Goal: Task Accomplishment & Management: Use online tool/utility

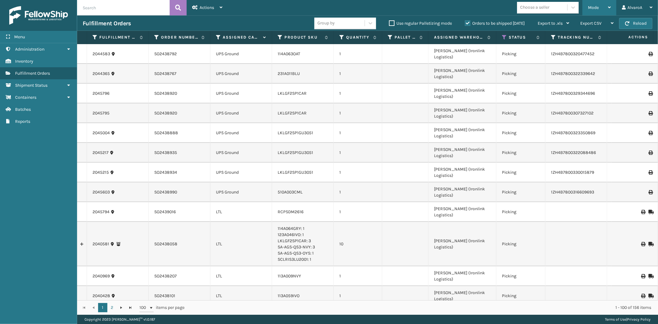
click at [585, 13] on div "Mode Regular Mode Picking Mode Labeling Mode Exit Scan Mode" at bounding box center [599, 7] width 34 height 15
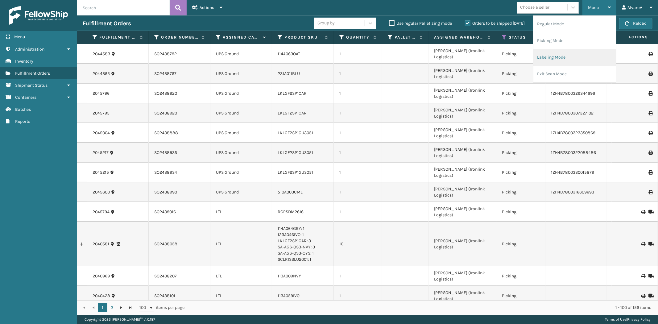
click at [566, 52] on li "Labeling Mode" at bounding box center [574, 57] width 83 height 17
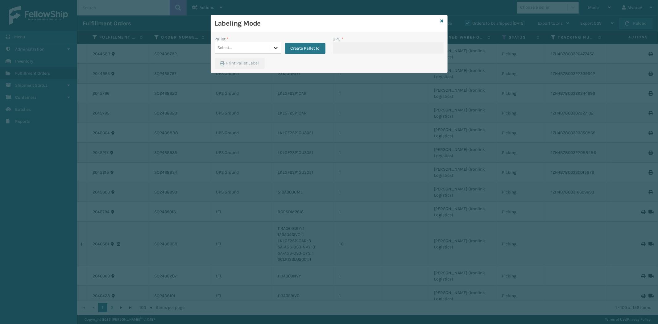
click at [276, 46] on icon at bounding box center [276, 48] width 6 height 6
click at [299, 47] on button "Create Pallet Id" at bounding box center [305, 48] width 40 height 11
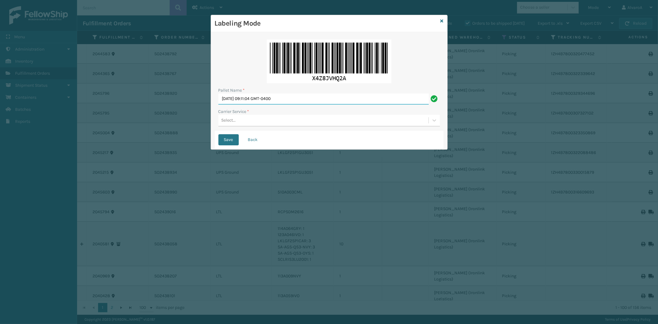
drag, startPoint x: 312, startPoint y: 97, endPoint x: 103, endPoint y: 128, distance: 210.8
click at [105, 128] on div "Labeling Mode Pallet Name * [DATE] 09:11:04 GMT-0400 Carrier Service * Select..…" at bounding box center [329, 162] width 658 height 324
type input "LPN 503317 #1"
click at [248, 123] on div "Select..." at bounding box center [323, 120] width 210 height 10
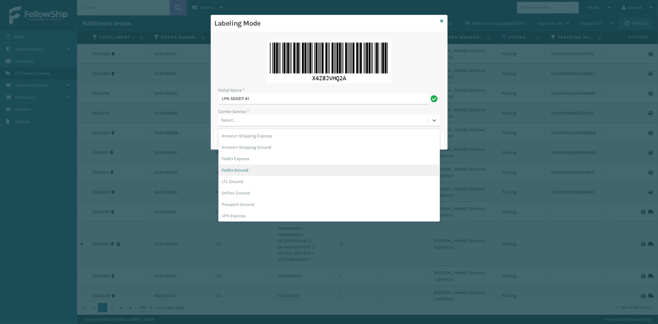
drag, startPoint x: 246, startPoint y: 174, endPoint x: 242, endPoint y: 149, distance: 24.9
click at [246, 174] on div "FedEx Ground" at bounding box center [328, 169] width 221 height 11
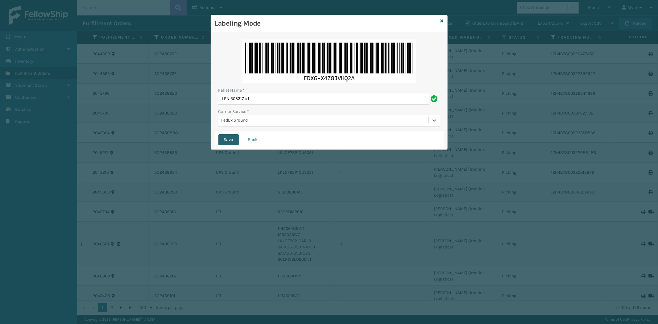
click at [230, 136] on button "Save" at bounding box center [228, 139] width 20 height 11
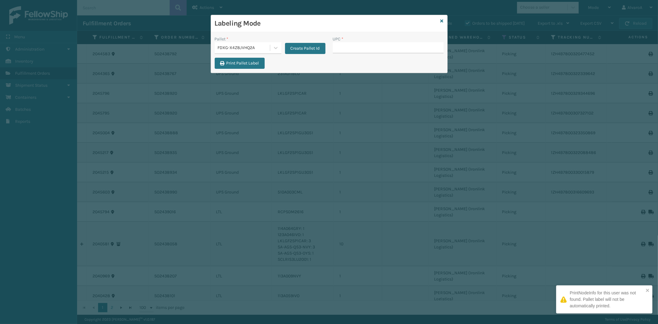
click at [340, 46] on input "UPC *" at bounding box center [388, 47] width 111 height 11
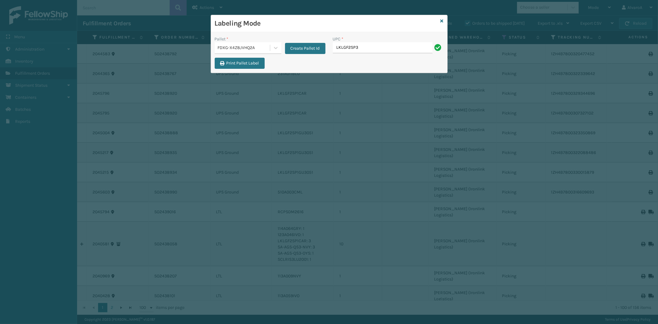
type input "LKLGF2SP3OLV-C"
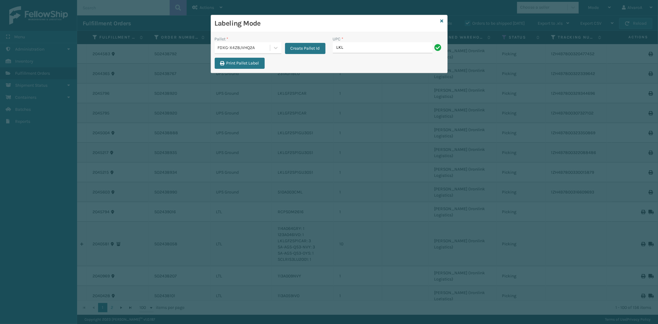
type input "LKLGF2SP3OLV-C"
click at [294, 49] on button "Create Pallet Id" at bounding box center [305, 48] width 40 height 11
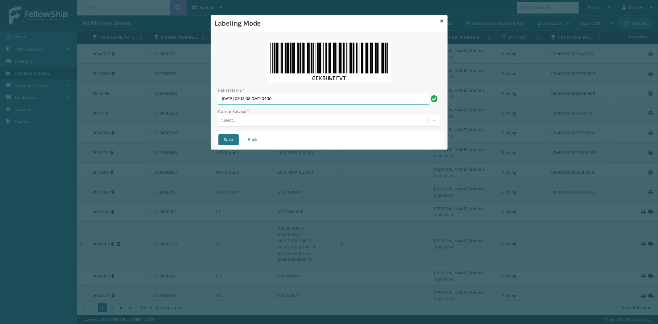
drag, startPoint x: 306, startPoint y: 100, endPoint x: 183, endPoint y: 121, distance: 124.6
click at [183, 121] on div "Labeling Mode Pallet Name * [DATE] 09:15:05 GMT-0400 Carrier Service * Select..…" at bounding box center [329, 162] width 658 height 324
type input "LPN 503319#1"
click at [227, 116] on div "Select..." at bounding box center [323, 120] width 210 height 10
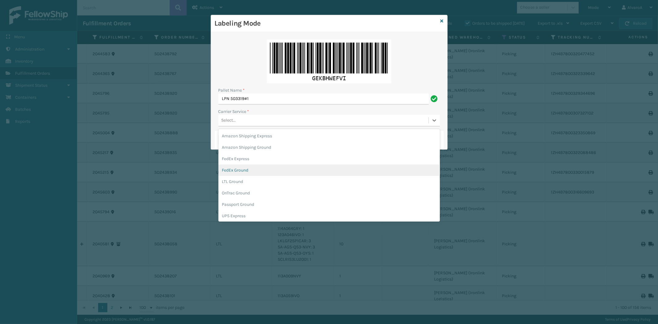
click at [241, 171] on div "FedEx Ground" at bounding box center [328, 169] width 221 height 11
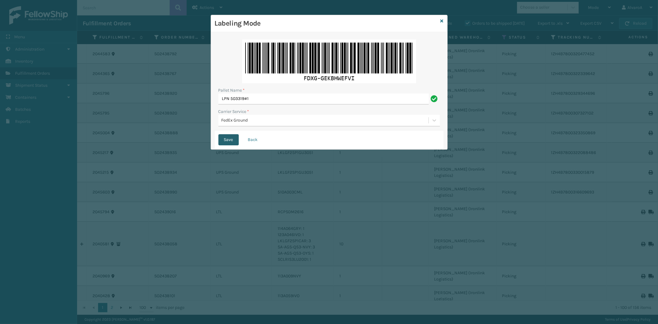
click at [228, 142] on button "Save" at bounding box center [228, 139] width 20 height 11
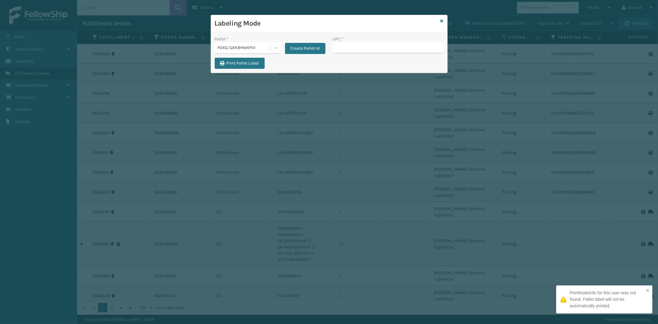
click at [370, 44] on input "UPC *" at bounding box center [388, 47] width 111 height 11
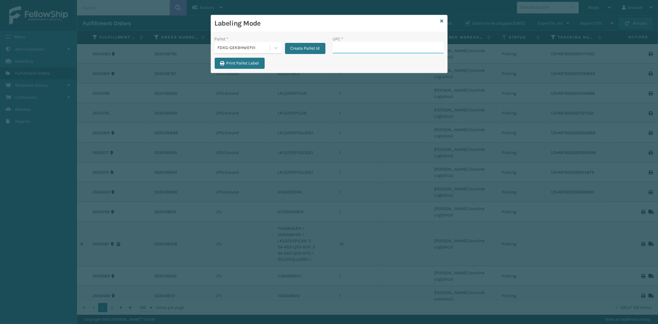
paste input "CCWENKS3M26DGRA"
type input "CCWENKS3M26DGRA"
click at [359, 47] on input "UPC *" at bounding box center [388, 47] width 111 height 11
paste input "CCWENKS2M26CFVA"
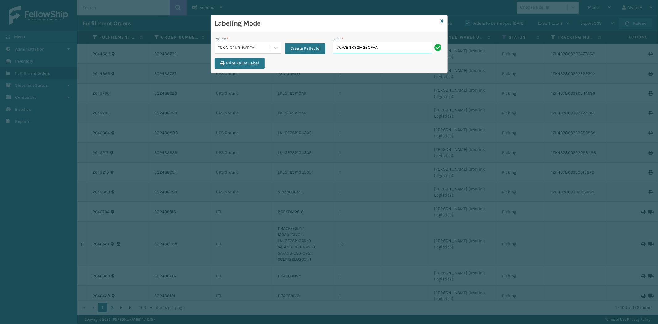
type input "CCWENKS2M26CFVA"
paste input "RCPSDM2616"
type input "RCPSDM2616"
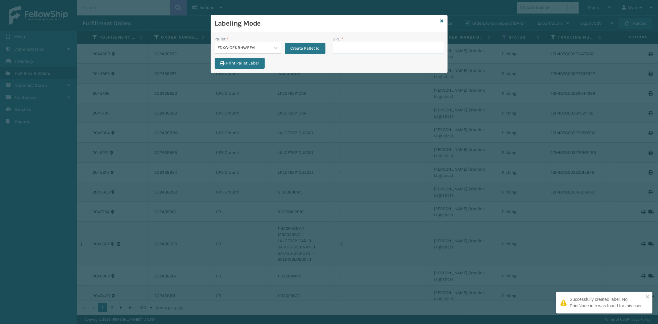
paste input "CCWENKS2M26DGRA"
type input "CCWENKS2M26DGRA"
paste input "LKLGF2SP1GU3051"
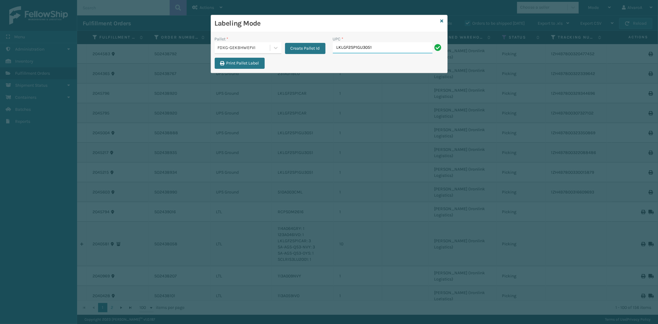
type input "LKLGF2SP1GU3051"
paste input "LKLGF2SP1CAR"
type input "LKLGF2SP1CAR"
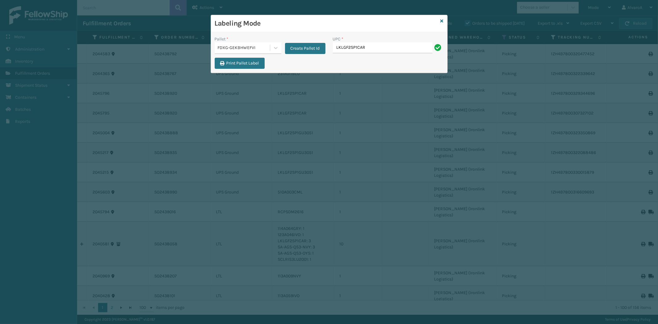
type input "LKLGF2SP1CAR"
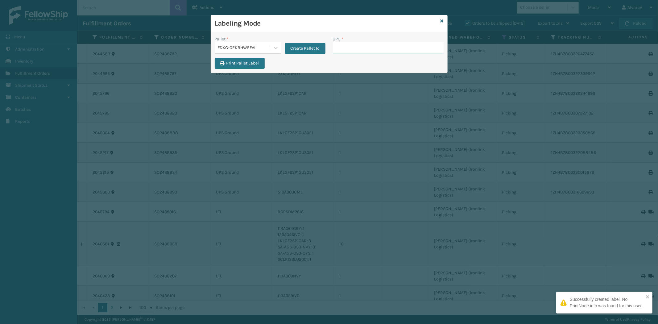
paste input "CCHRFKS2M26BRRA"
type input "CCHRFKS2M26BRRA"
paste input "SCWDSLU2012"
type input "SCWDSLU2012"
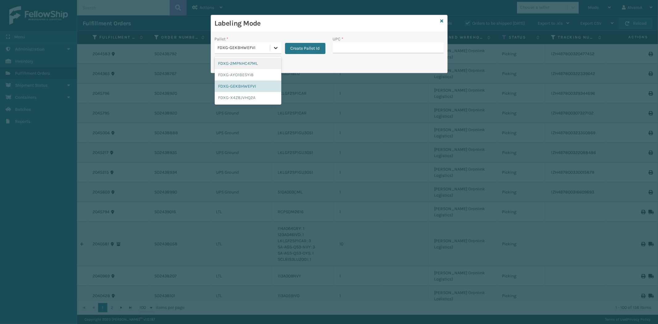
click at [278, 52] on div at bounding box center [275, 47] width 11 height 11
click at [248, 87] on div "FDXG-GEKBHWEFVI" at bounding box center [248, 85] width 67 height 11
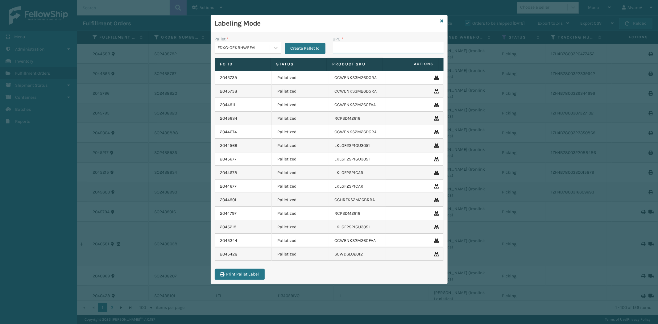
click at [352, 48] on input "UPC *" at bounding box center [388, 47] width 111 height 11
paste input "SCWDSLU2012"
type input "SCWDSLU2012"
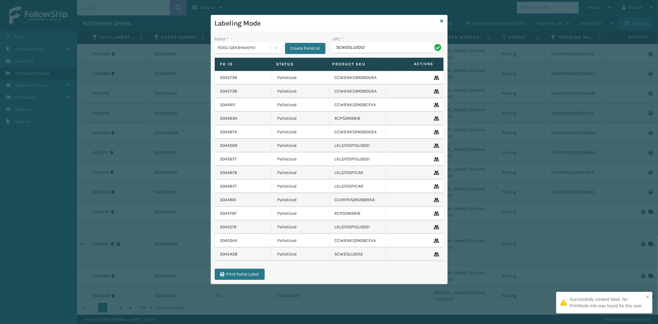
type input "SCWDSLU2012"
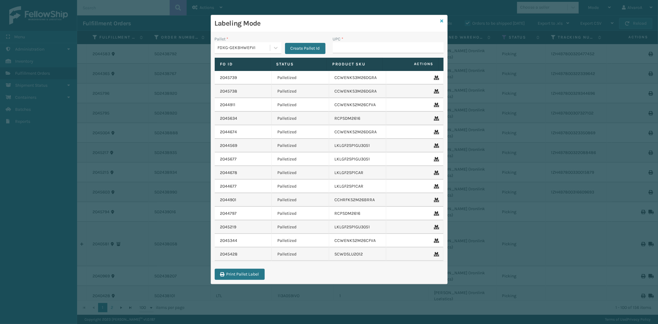
click at [440, 18] on link at bounding box center [441, 21] width 3 height 6
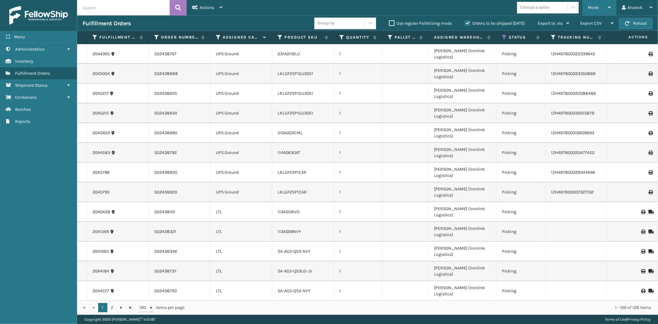
click at [605, 10] on div "Mode" at bounding box center [599, 7] width 23 height 15
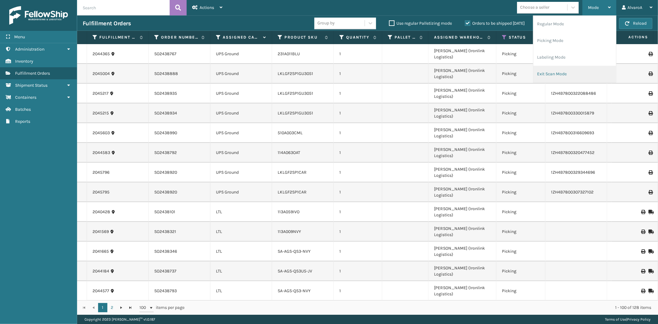
click at [553, 72] on li "Exit Scan Mode" at bounding box center [574, 74] width 83 height 17
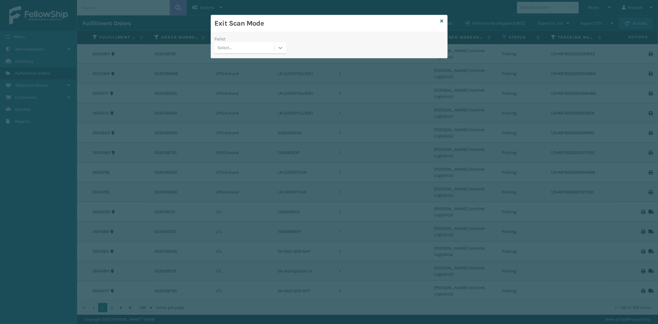
click at [283, 50] on icon at bounding box center [280, 48] width 6 height 6
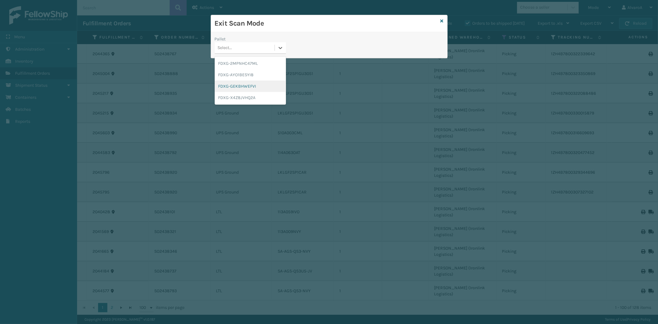
click at [250, 88] on div "FDXG-GEKBHWEFVI" at bounding box center [250, 85] width 71 height 11
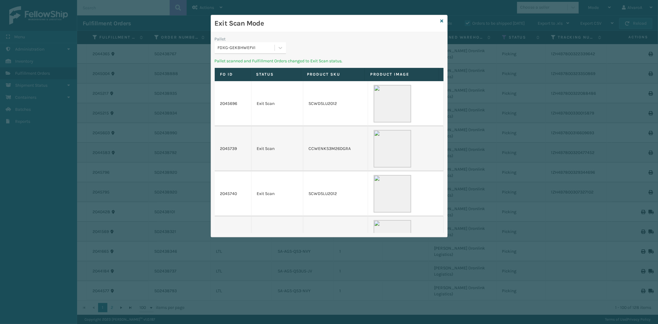
click at [443, 19] on div "Exit Scan Mode" at bounding box center [329, 23] width 236 height 17
click at [442, 20] on icon at bounding box center [441, 21] width 3 height 4
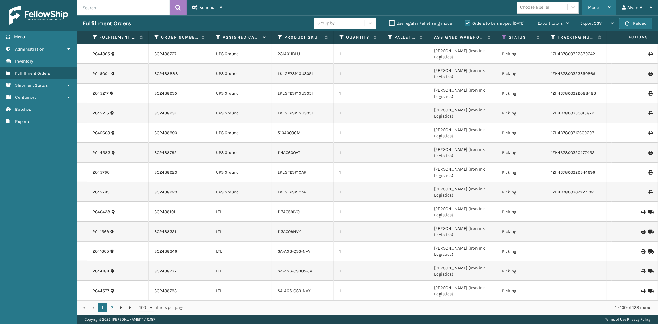
click at [611, 3] on div "Mode Regular Mode Picking Mode Labeling Mode Exit Scan Mode" at bounding box center [599, 7] width 34 height 15
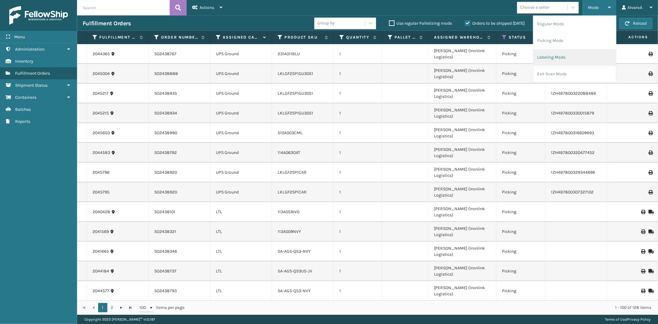
click at [553, 52] on li "Labeling Mode" at bounding box center [574, 57] width 83 height 17
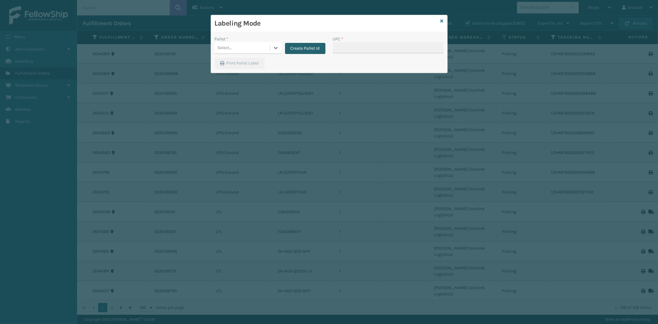
click at [304, 46] on button "Create Pallet Id" at bounding box center [305, 48] width 40 height 11
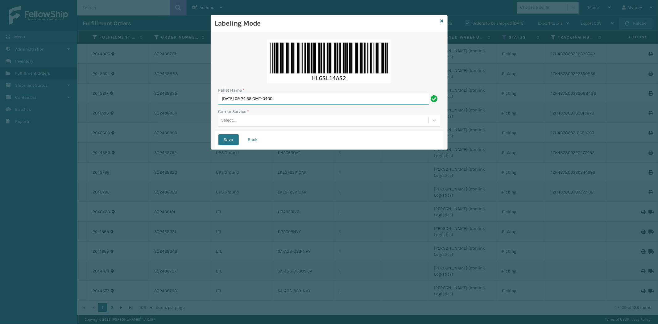
drag, startPoint x: 311, startPoint y: 97, endPoint x: 177, endPoint y: 137, distance: 140.0
click at [177, 137] on div "Labeling Mode Pallet Name * [DATE] 09:24:55 GMT-0400 Carrier Service * Select..…" at bounding box center [329, 162] width 658 height 324
click at [218, 134] on button "Save" at bounding box center [228, 139] width 20 height 11
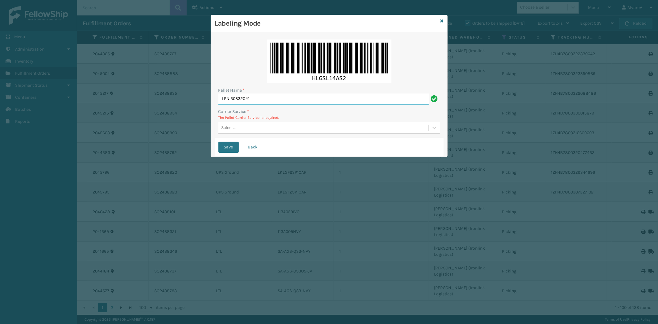
type input "LPN 503320#1"
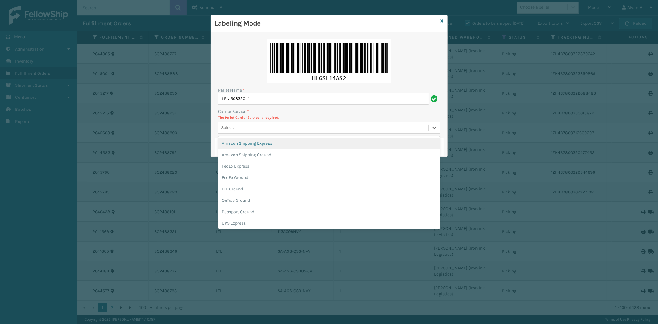
click at [238, 127] on div "Select..." at bounding box center [323, 128] width 210 height 10
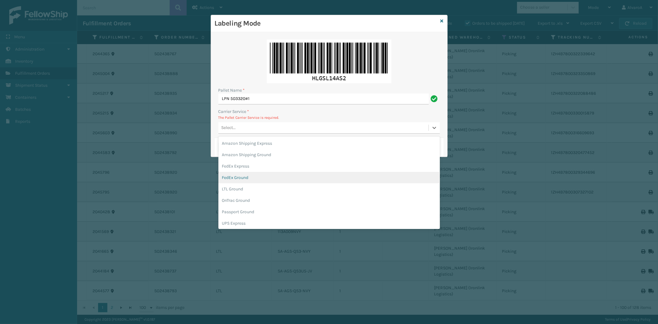
click at [247, 177] on div "FedEx Ground" at bounding box center [328, 177] width 221 height 11
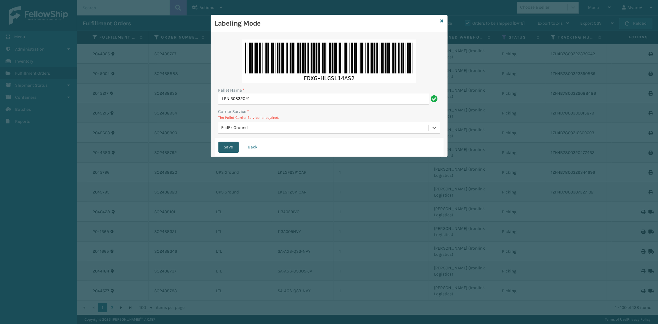
click at [220, 147] on button "Save" at bounding box center [228, 147] width 20 height 11
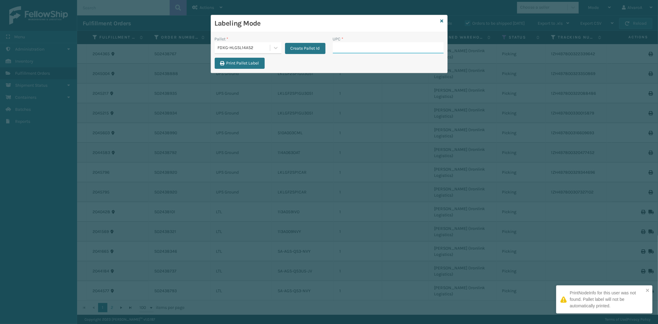
paste input "SC-CRYS3LU2001"
type input "SC-CRYS3LU2001"
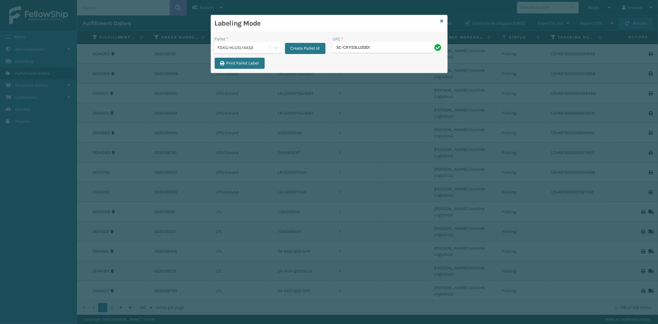
type input "SC-CRYS3LU2001"
paste input "RR-PRK1CP3003"
type input "RR-PRK1CP3003"
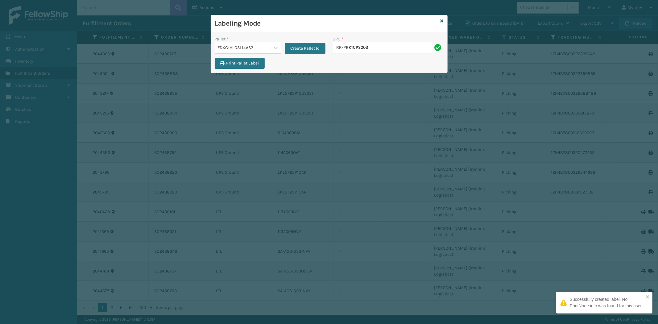
type input "RR-PRK1CP3003"
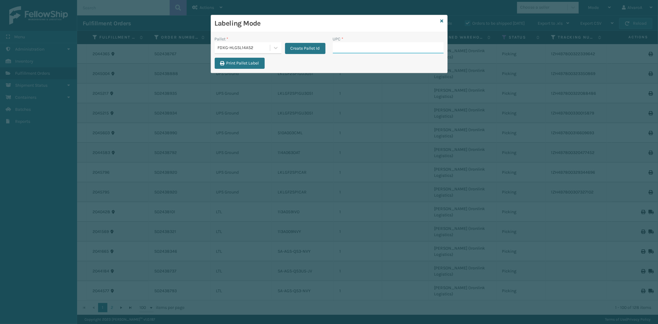
paste input "RR-PRK1CP3001"
type input "RR-PRK1CP3001"
paste input "SC-CRYS3LU2012"
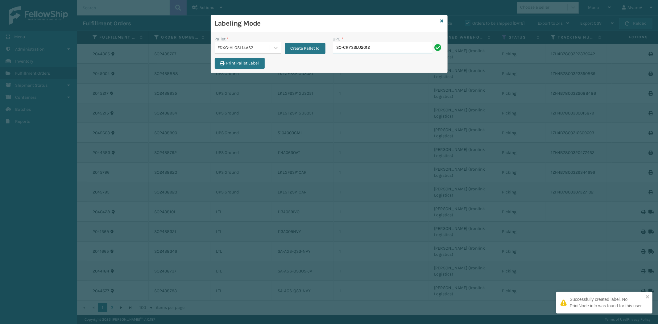
type input "SC-CRYS3LU2012"
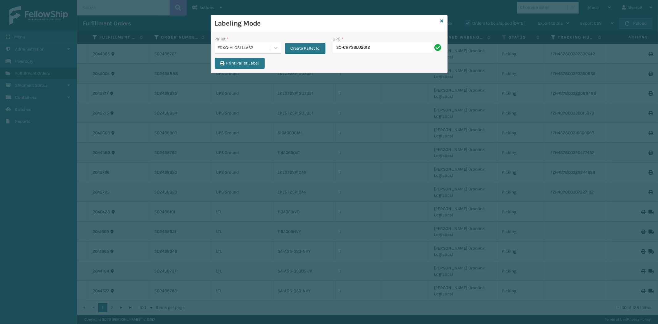
type input "SC-CRYS3LU2012"
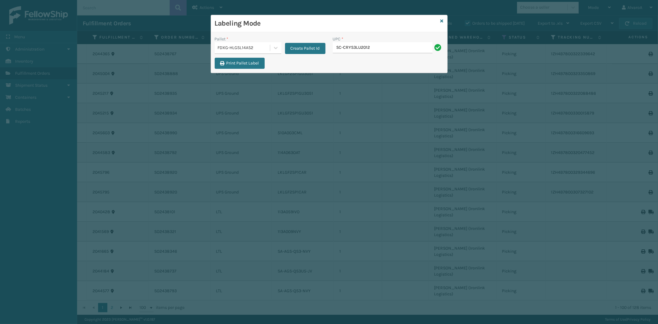
type input "SC-CRYS3LU2012"
type input "SC-CRYS3LU2043"
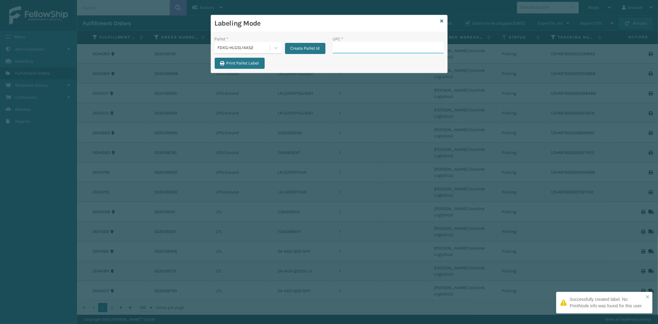
paste input "SCLRIS3LU2001"
type input "SCLRIS3LU2001"
paste input "SC-CRYS3LU2051"
type input "SC-CRYS3LU2051"
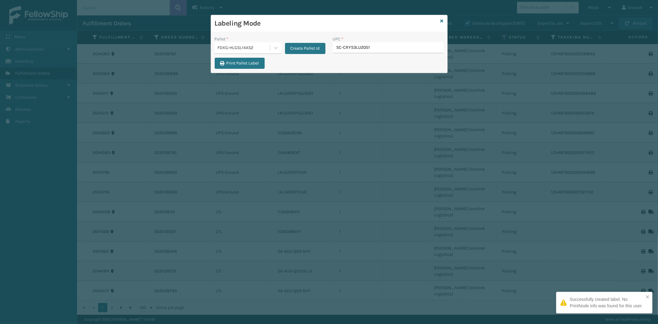
type input "SC-CRYS3LU2051"
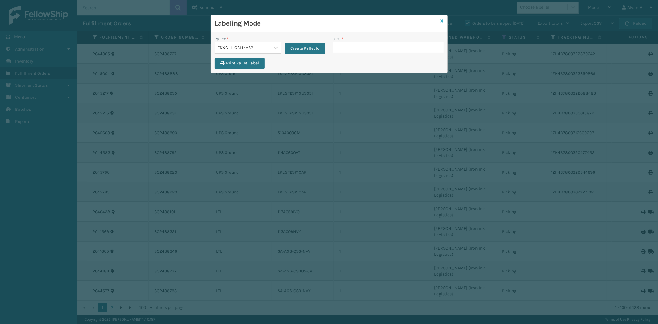
click at [440, 18] on link at bounding box center [441, 21] width 3 height 6
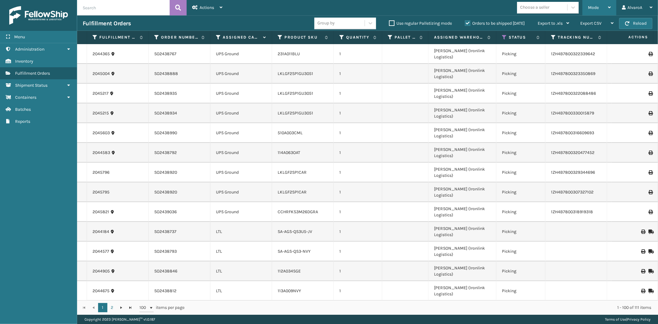
click at [600, 4] on div "Mode" at bounding box center [599, 7] width 23 height 15
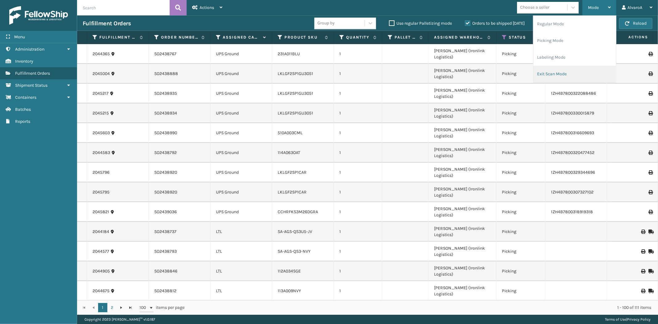
click at [550, 75] on li "Exit Scan Mode" at bounding box center [574, 74] width 83 height 17
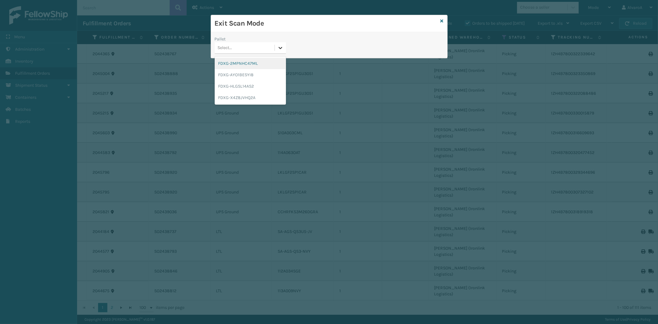
click at [285, 49] on div at bounding box center [280, 47] width 11 height 11
click at [238, 88] on div "FDXG-HLGSL14AS2" at bounding box center [250, 85] width 71 height 11
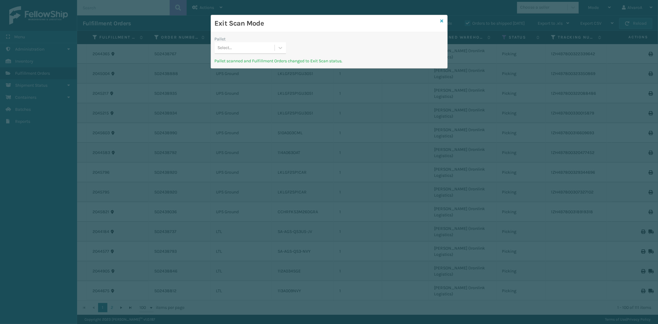
click at [442, 20] on icon at bounding box center [441, 21] width 3 height 4
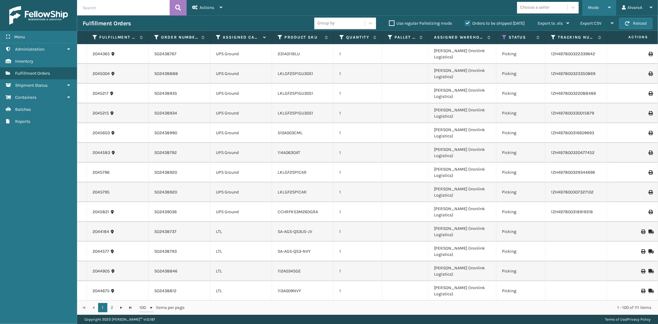
click at [591, 11] on div "Mode" at bounding box center [599, 7] width 23 height 15
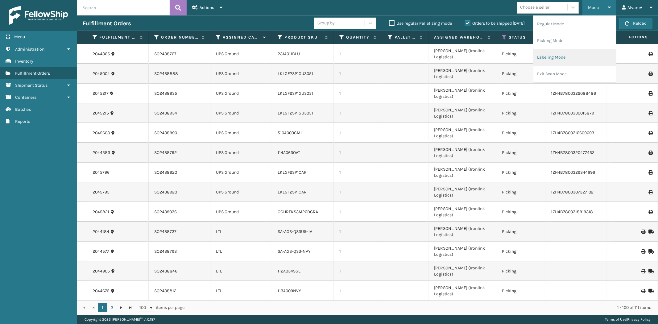
click at [550, 54] on li "Labeling Mode" at bounding box center [574, 57] width 83 height 17
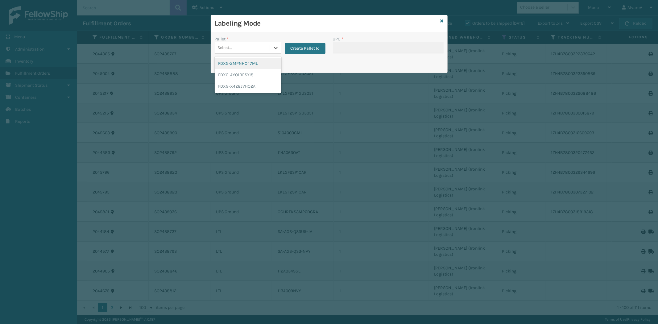
drag, startPoint x: 273, startPoint y: 49, endPoint x: 268, endPoint y: 54, distance: 7.0
click at [275, 49] on icon at bounding box center [276, 48] width 6 height 6
click at [238, 82] on div "FDXG-X4Z8JVHQ2A" at bounding box center [248, 85] width 67 height 11
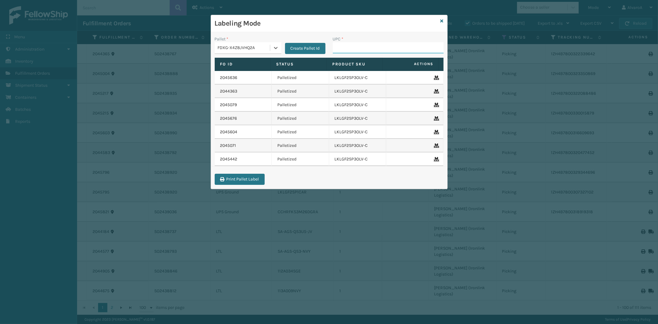
click at [361, 49] on input "UPC *" at bounding box center [388, 47] width 111 height 11
paste input "LSHRFS3CP3003R"
type input "LSHRFS3CP3003R"
paste input "133A016BLK"
type input "133A016BLK"
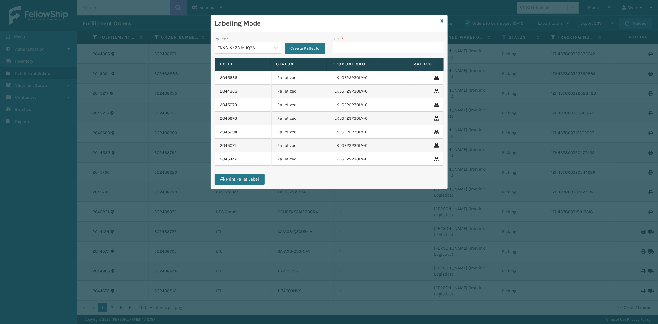
paste input "133A008BRN"
type input "133A008BRN"
paste input "133A008BRN"
type input "133A008BRN"
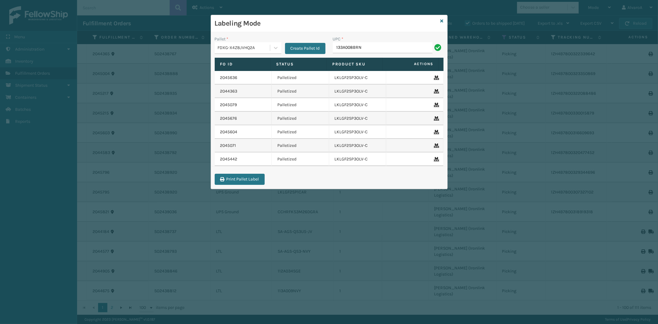
type input "133A008BRN"
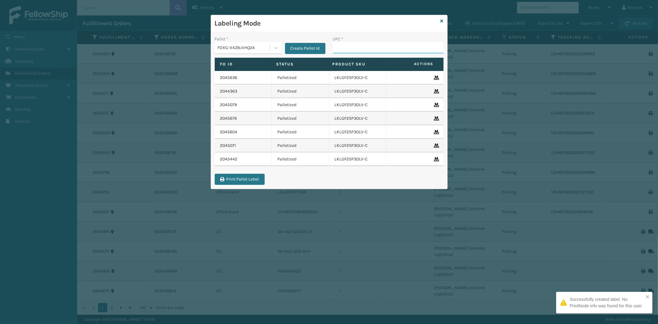
paste input "LKLGF2SP3GU3051"
type input "LKLGF2SP3GU3051"
paste input "133A013BRN"
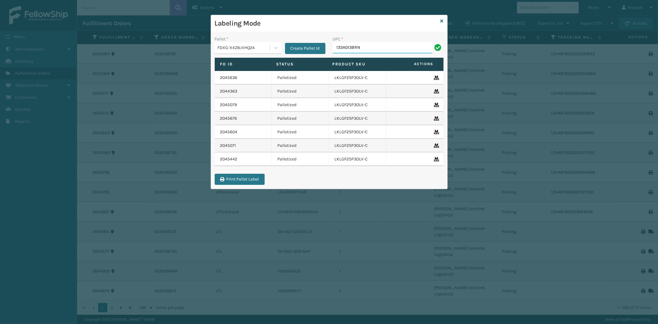
type input "133A013BRN"
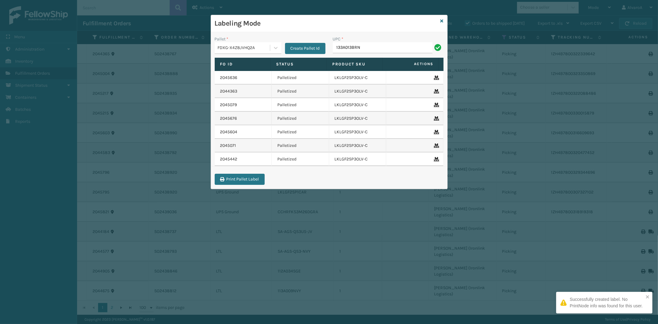
type input "133A013BRN"
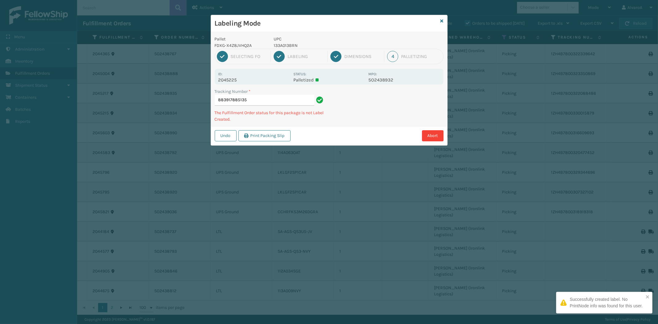
type input "883917885135 133A013BRN"
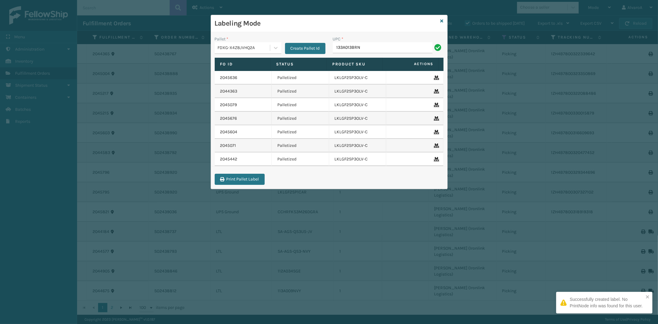
type input "133A013BRN"
paste input "133A008GRY"
type input "133A008GRY"
paste input "133A013NVY"
type input "133A013NVY"
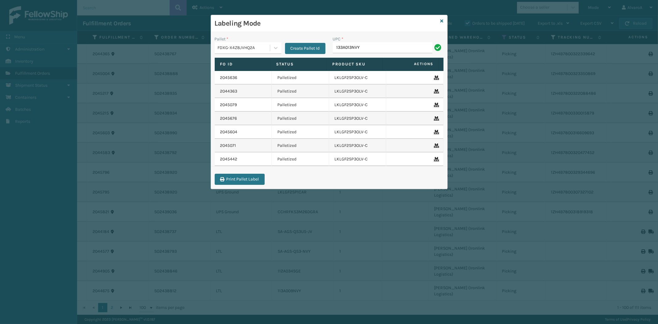
type input "133A013NVY"
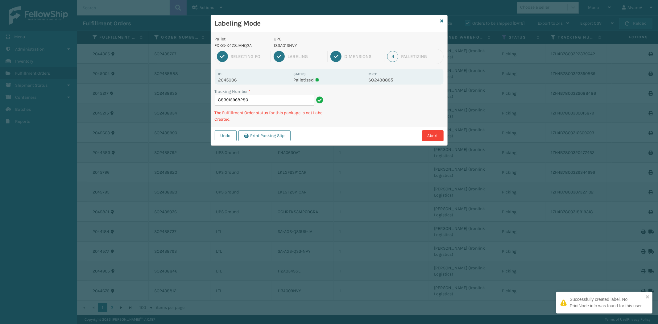
type input "883915968280 133A013NVY"
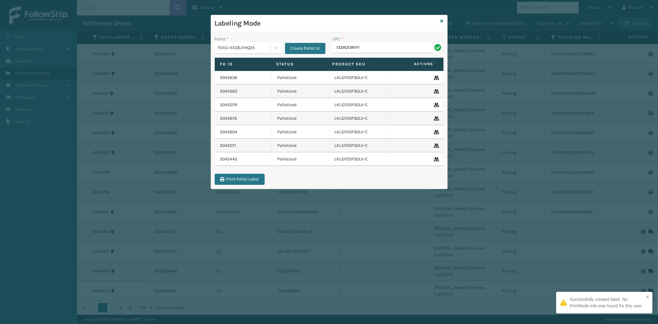
type input "133A013NVY"
paste input "CCHRFKS3BGEVA"
type input "CCHRFKS3BGEVA"
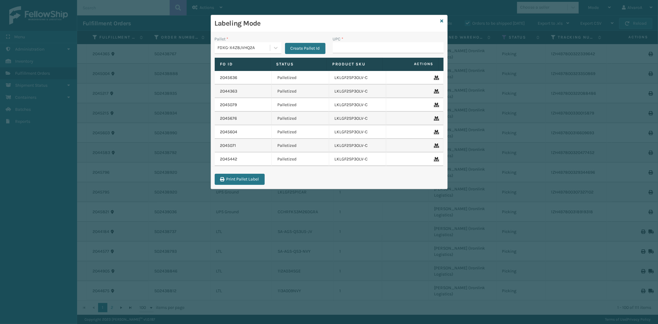
click at [445, 19] on div "Labeling Mode" at bounding box center [329, 23] width 236 height 17
click at [440, 21] on icon at bounding box center [441, 21] width 3 height 4
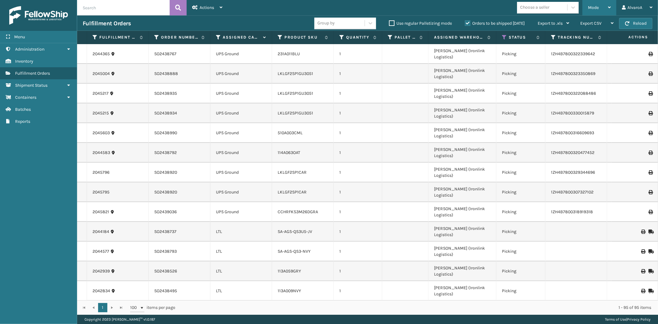
click at [605, 9] on div "Mode" at bounding box center [599, 7] width 23 height 15
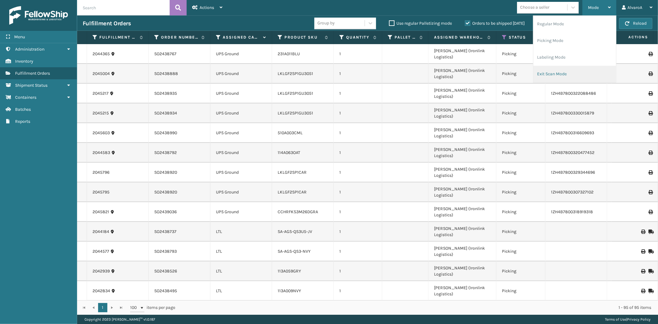
click at [539, 72] on li "Exit Scan Mode" at bounding box center [574, 74] width 83 height 17
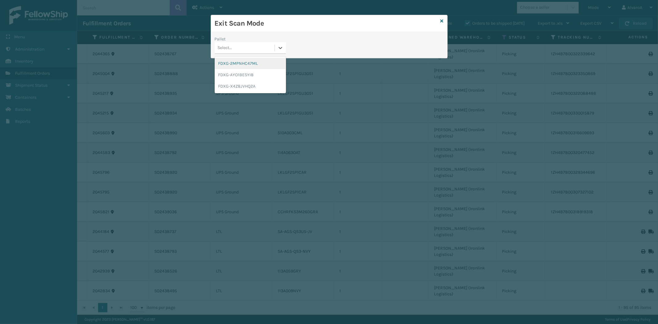
click at [273, 42] on div "Select..." at bounding box center [250, 48] width 71 height 12
click at [250, 87] on div "FDXG-X4Z8JVHQ2A" at bounding box center [250, 85] width 71 height 11
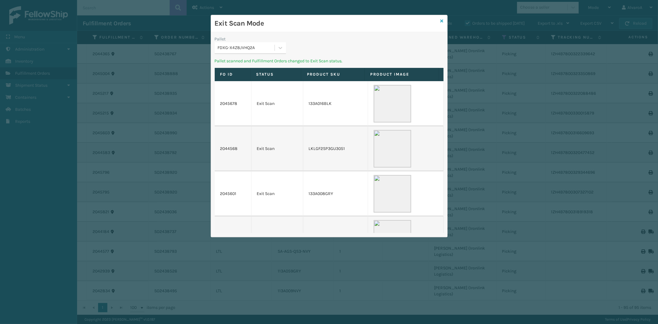
click at [441, 19] on icon at bounding box center [441, 21] width 3 height 4
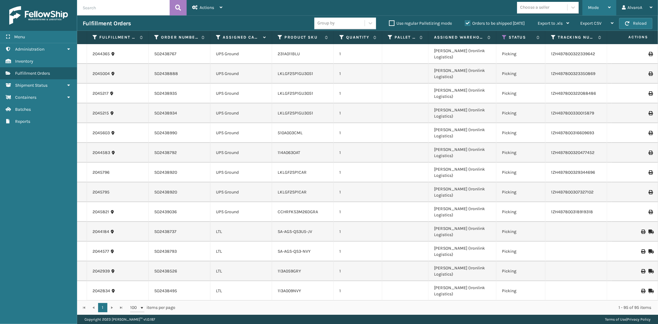
click at [599, 9] on div "Mode" at bounding box center [599, 7] width 23 height 15
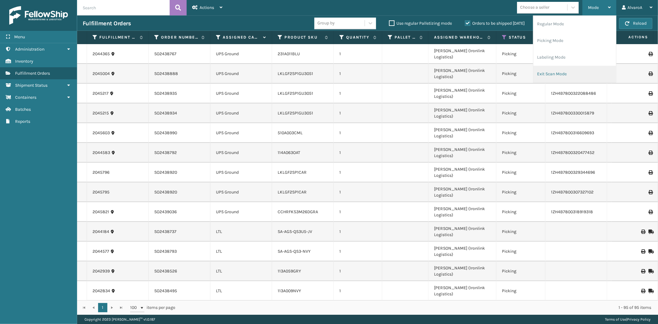
click at [552, 69] on li "Exit Scan Mode" at bounding box center [574, 74] width 83 height 17
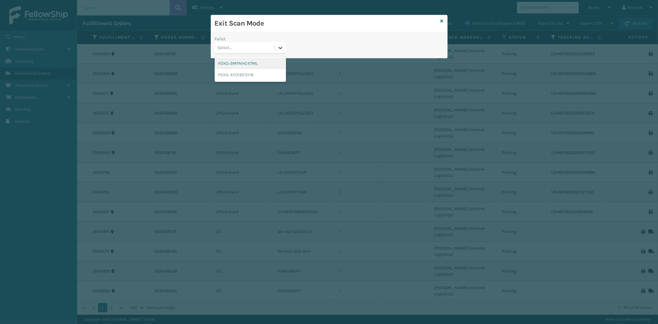
click at [281, 48] on icon at bounding box center [280, 48] width 6 height 6
click at [442, 20] on icon at bounding box center [441, 21] width 3 height 4
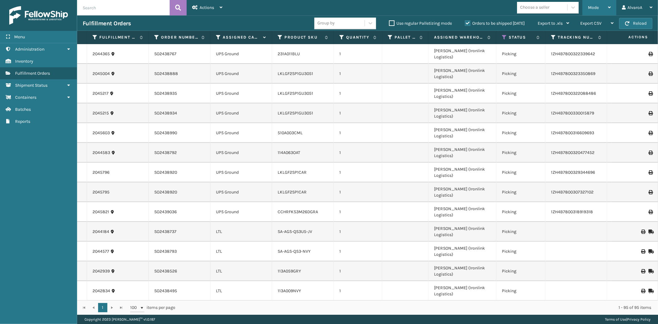
click at [587, 9] on div "Mode Regular Mode Picking Mode Labeling Mode Exit Scan Mode" at bounding box center [599, 7] width 34 height 15
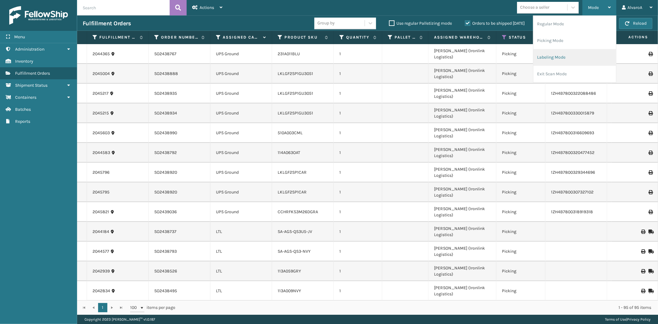
click at [575, 53] on li "Labeling Mode" at bounding box center [574, 57] width 83 height 17
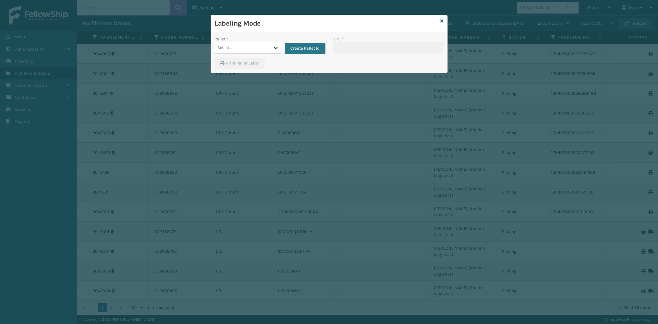
click at [273, 47] on div at bounding box center [275, 47] width 11 height 11
click at [308, 49] on button "Create Pallet Id" at bounding box center [305, 48] width 40 height 11
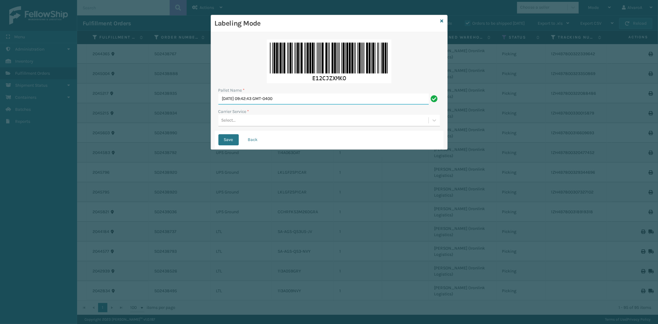
drag, startPoint x: 309, startPoint y: 93, endPoint x: 76, endPoint y: 135, distance: 236.9
click at [76, 135] on div "Labeling Mode Pallet Name * [DATE] 09:42:43 GMT-0400 Carrier Service * Select..…" at bounding box center [329, 162] width 658 height 324
type input "LPN 503315 #1"
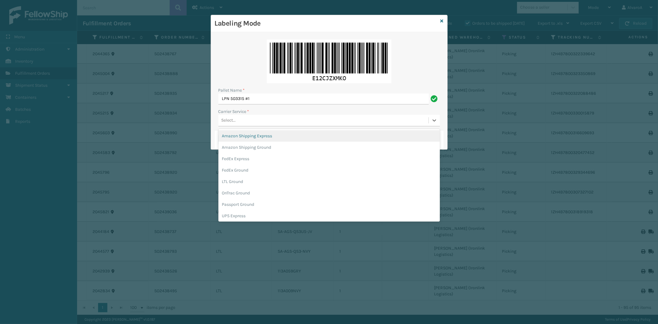
click at [252, 117] on div "Select..." at bounding box center [323, 120] width 210 height 10
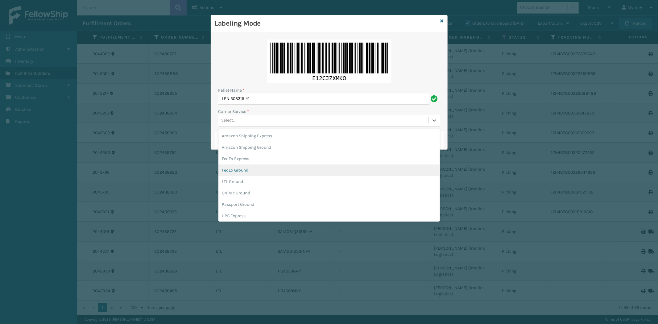
click at [246, 169] on div "FedEx Ground" at bounding box center [328, 169] width 221 height 11
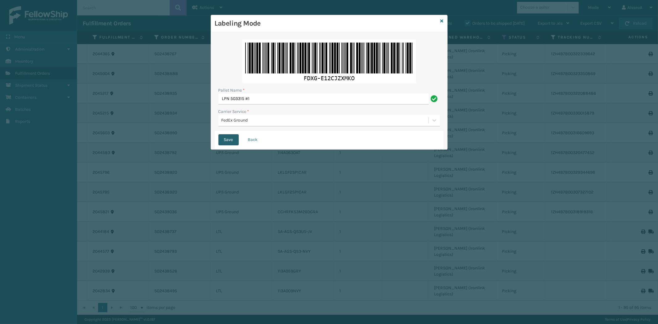
click at [233, 142] on button "Save" at bounding box center [228, 139] width 20 height 11
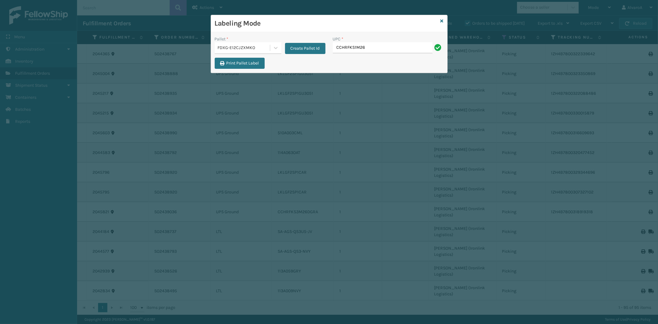
type input "CCHRFKS1M26BKVA"
type input "CCHRFKS1M26BRRA"
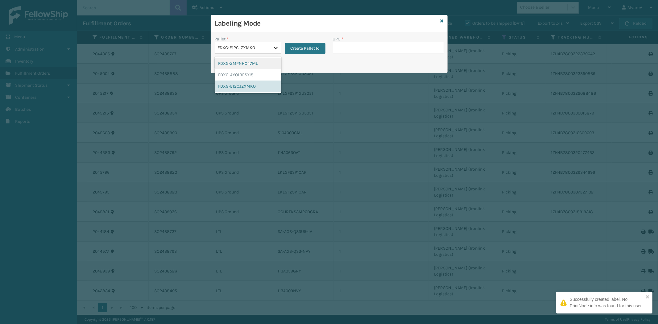
click at [271, 47] on div at bounding box center [275, 47] width 11 height 11
click at [254, 88] on div "FDXG-E12CJZXMKO" at bounding box center [248, 85] width 67 height 11
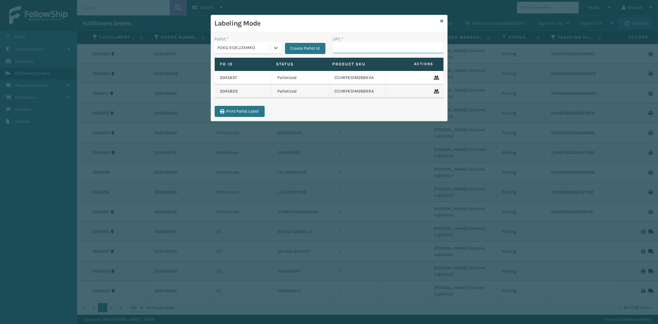
click at [361, 46] on input "UPC *" at bounding box center [388, 47] width 111 height 11
type input "CCWENKS1BLURA"
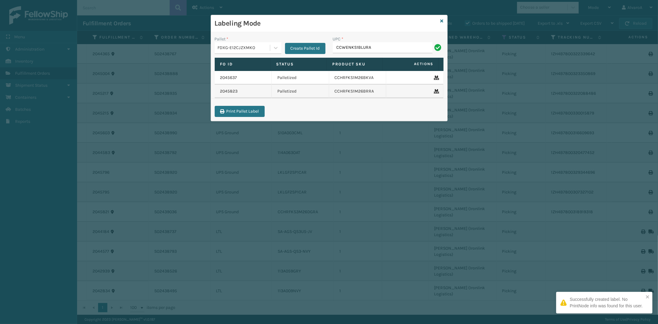
type input "CCWENKS1BLURA"
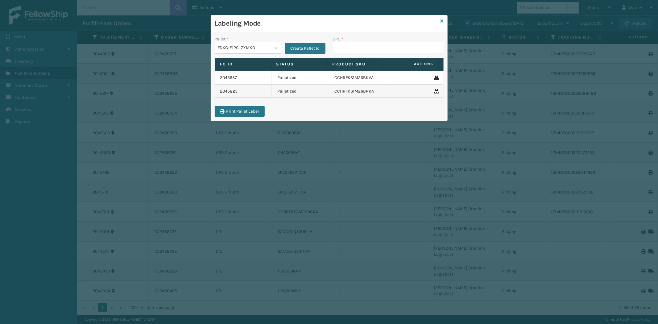
click at [442, 22] on icon at bounding box center [441, 21] width 3 height 4
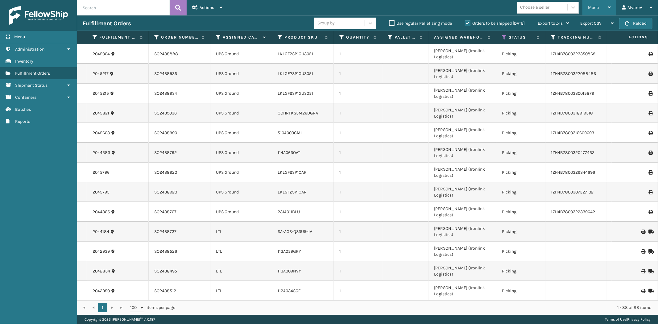
click at [591, 10] on span "Mode" at bounding box center [593, 7] width 11 height 5
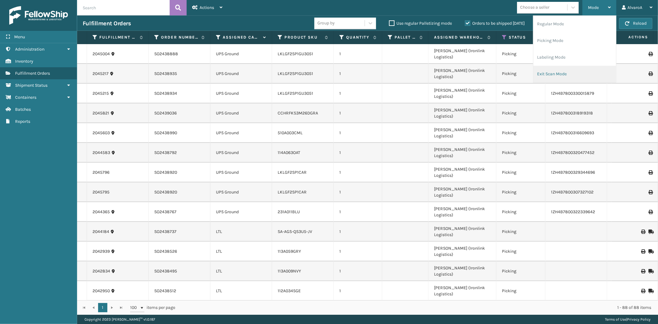
click at [543, 75] on li "Exit Scan Mode" at bounding box center [574, 74] width 83 height 17
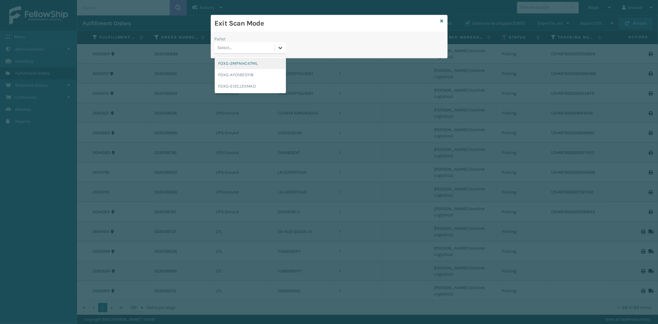
click at [282, 47] on icon at bounding box center [280, 48] width 6 height 6
click at [248, 83] on div "FDXG-E12CJZXMKO" at bounding box center [250, 85] width 71 height 11
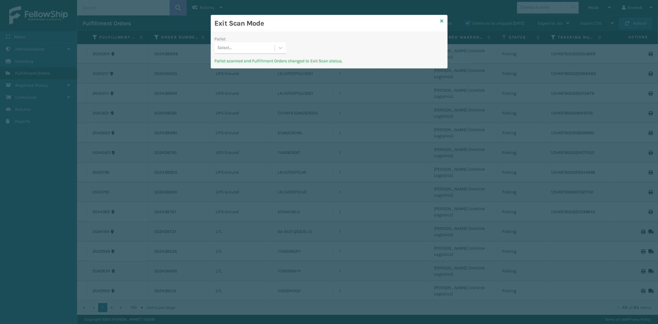
click at [443, 20] on icon at bounding box center [441, 21] width 3 height 4
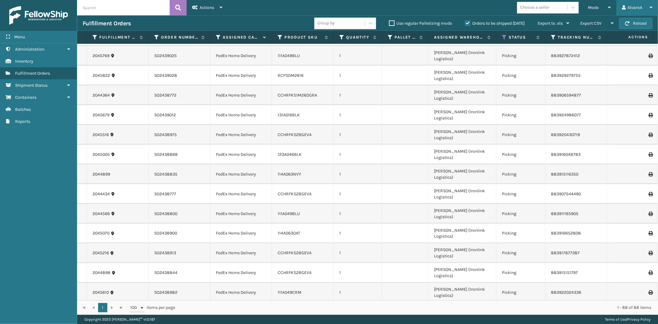
scroll to position [856, 0]
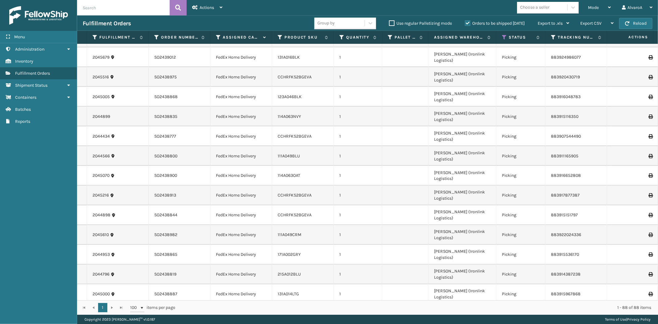
click at [466, 21] on label "Orders to be shipped [DATE]" at bounding box center [495, 23] width 60 height 5
click at [465, 21] on input "Orders to be shipped [DATE]" at bounding box center [465, 22] width 0 height 4
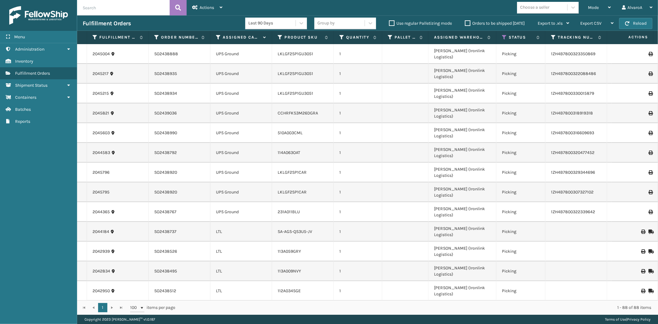
click at [466, 21] on label "Orders to be shipped [DATE]" at bounding box center [495, 23] width 60 height 5
click at [465, 21] on input "Orders to be shipped [DATE]" at bounding box center [465, 22] width 0 height 4
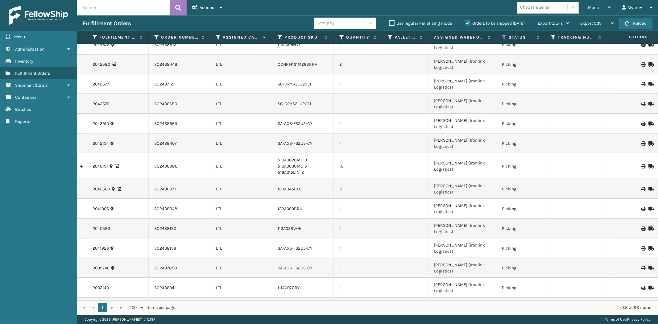
scroll to position [411, 0]
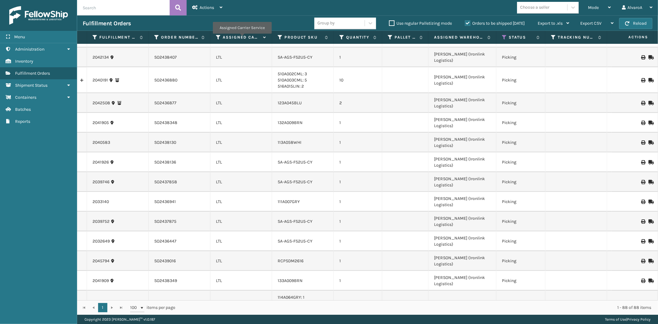
click at [242, 38] on label "Assigned Carrier Service" at bounding box center [241, 38] width 37 height 6
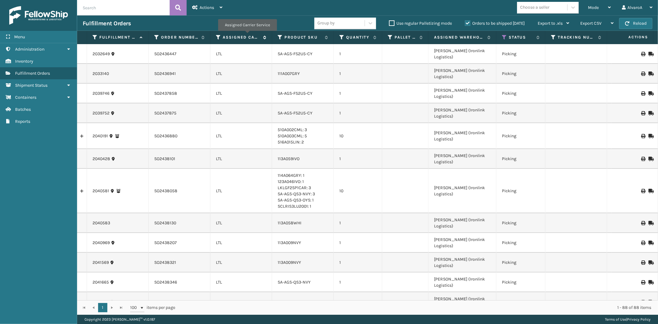
click at [247, 35] on label "Assigned Carrier Service" at bounding box center [241, 38] width 37 height 6
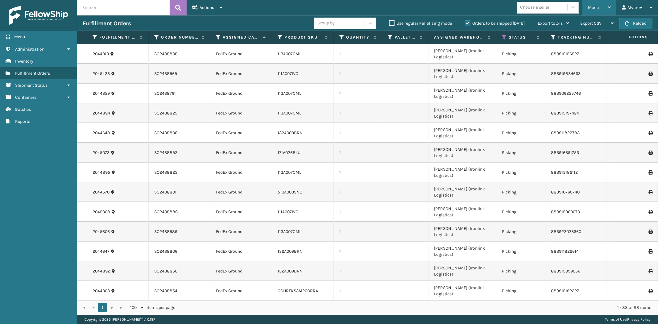
click at [587, 6] on div "Mode Regular Mode Picking Mode Labeling Mode Exit Scan Mode" at bounding box center [599, 7] width 34 height 15
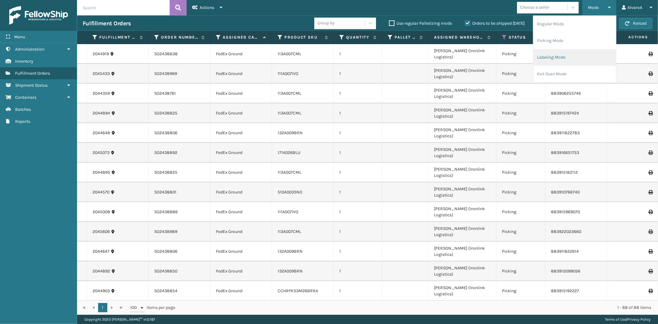
click at [549, 59] on li "Labeling Mode" at bounding box center [574, 57] width 83 height 17
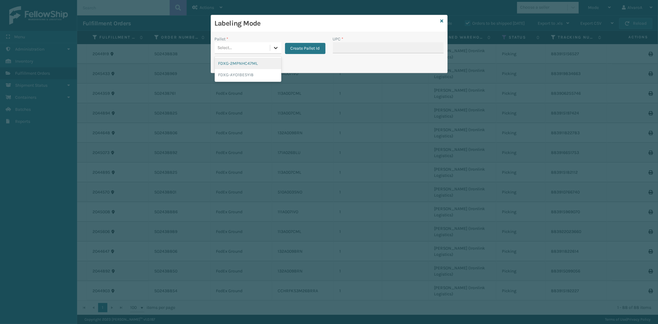
click at [273, 47] on icon at bounding box center [276, 48] width 6 height 6
click at [296, 50] on button "Create Pallet Id" at bounding box center [305, 48] width 40 height 11
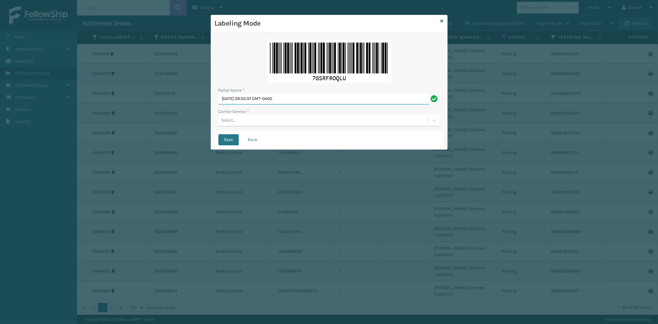
drag, startPoint x: 306, startPoint y: 97, endPoint x: 208, endPoint y: 82, distance: 98.4
click at [205, 108] on div "Labeling Mode Pallet Name * [DATE] 09:50:37 GMT-0400 Carrier Service * Select..…" at bounding box center [329, 162] width 658 height 324
type input "LPN 503318#1"
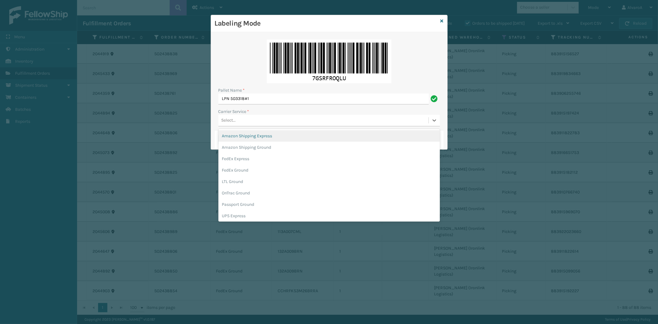
click at [231, 117] on div "Select..." at bounding box center [323, 120] width 210 height 10
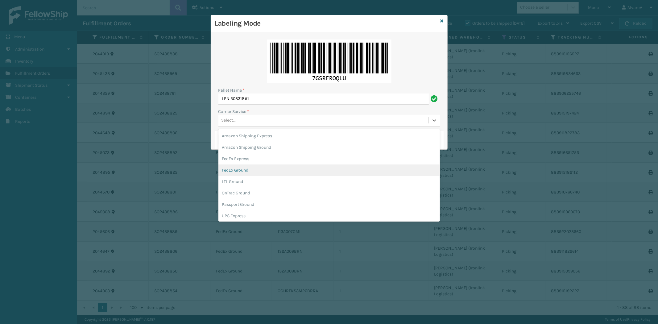
click at [231, 168] on div "FedEx Ground" at bounding box center [328, 169] width 221 height 11
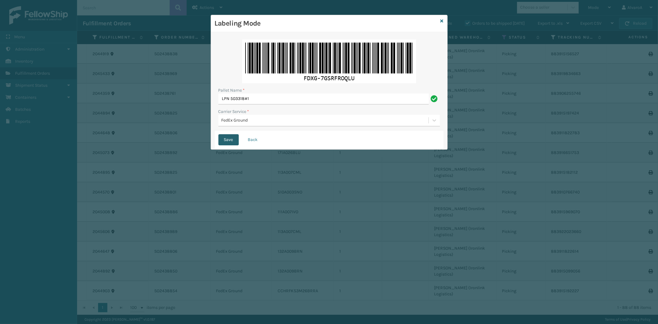
drag, startPoint x: 229, startPoint y: 136, endPoint x: 225, endPoint y: 134, distance: 4.6
click at [229, 137] on button "Save" at bounding box center [228, 139] width 20 height 11
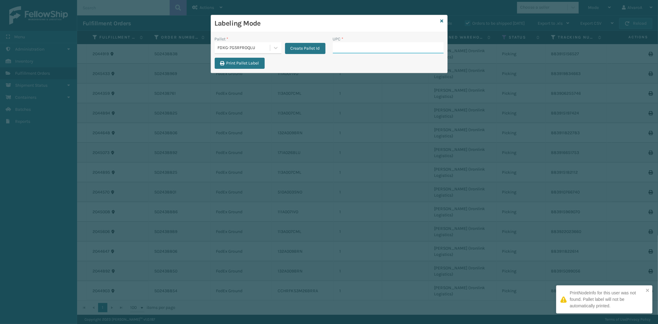
paste input "131A013NVY"
type input "131A013NVY"
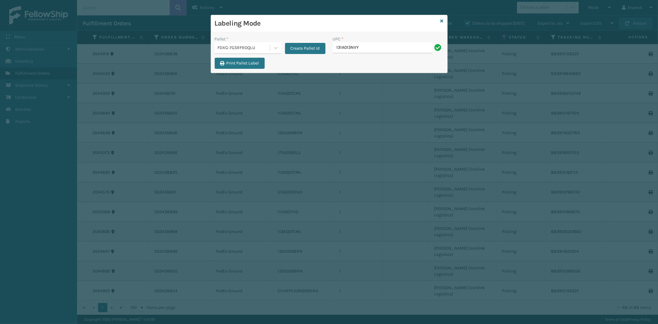
type input "131A013NVY"
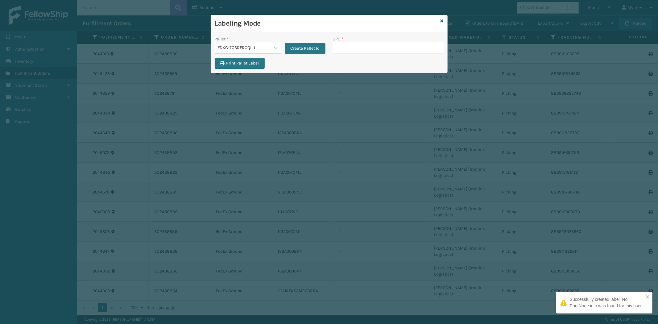
paste input "215A012BLU"
type input "215A012BLU"
paste input "171A026BLU"
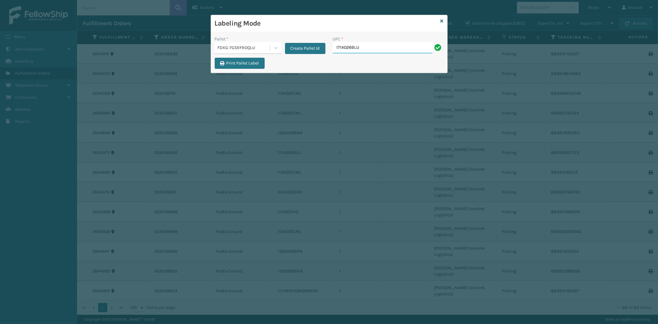
type input "171A026BLU"
paste input "CCHRFKS2BGEVA"
type input "CCHRFKS2BGEVA"
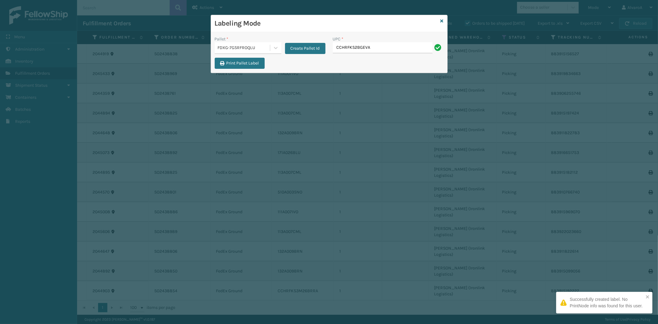
type input "CCHRFKS2BGEVA"
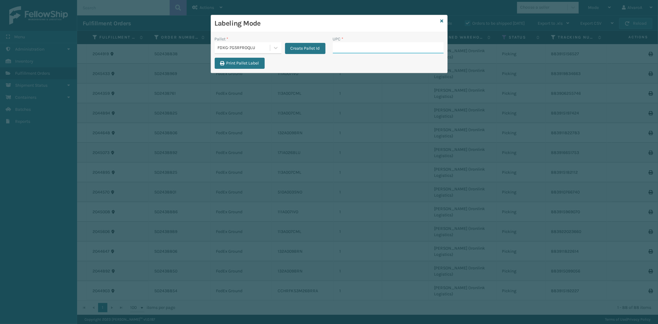
paste input "CCHRFKS2BLUVA"
type input "CCHRFKS2BLUVA"
paste input "510A003SNO"
type input "510A003SNO"
paste input "123A046TPE"
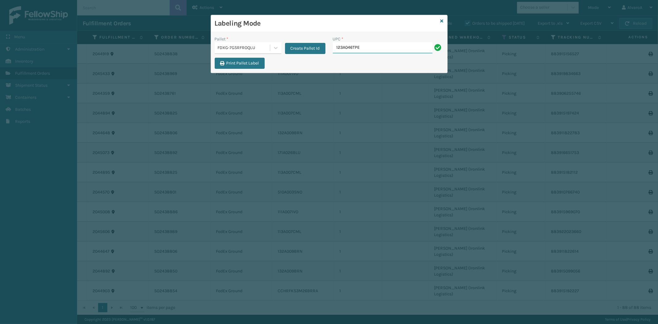
type input "123A046TPE"
paste input "131A014LTG"
type input "131A014LTG"
paste input "CCHRFKS1M26DGRA"
type input "CCHRFKS1M26DGRA"
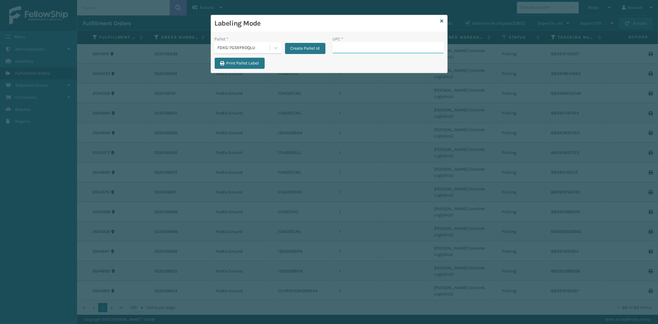
paste input "131A016BLK"
type input "131A016BLK"
paste input "132A009BRN"
type input "132A009BRN"
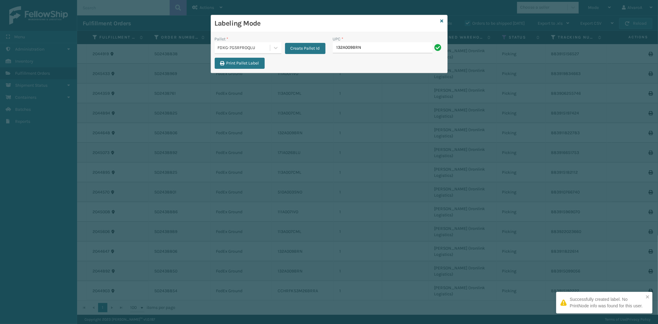
type input "132A009BRN"
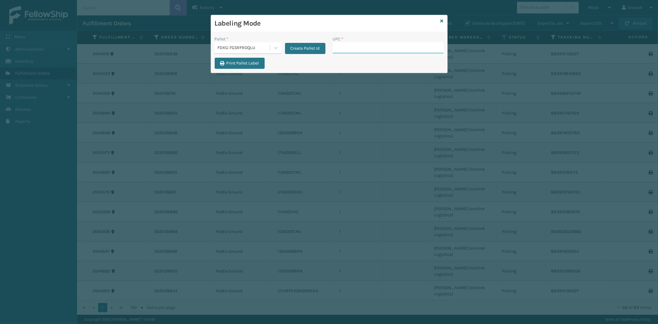
paste input "123A046BLK"
type input "123A046BLK"
paste input "171A002GRY"
type input "171A002GRY"
click at [275, 50] on icon at bounding box center [276, 48] width 6 height 6
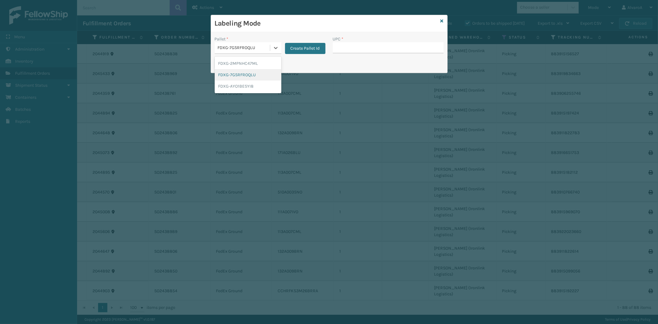
click at [237, 75] on div "FDXG-7GSRFROQLU" at bounding box center [248, 74] width 67 height 11
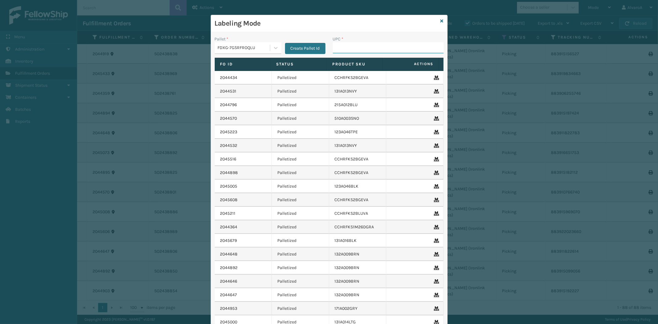
click at [347, 48] on input "UPC *" at bounding box center [388, 47] width 111 height 11
click at [440, 20] on icon at bounding box center [441, 21] width 3 height 4
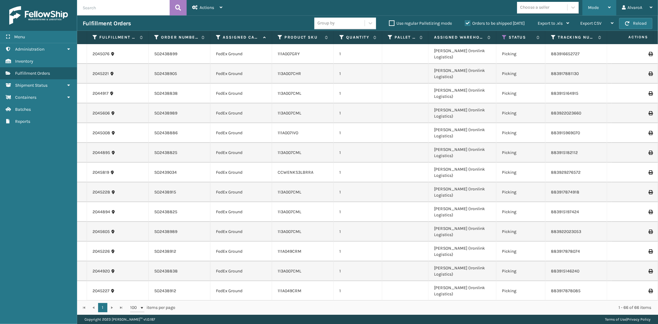
click at [590, 13] on div "Mode" at bounding box center [599, 7] width 23 height 15
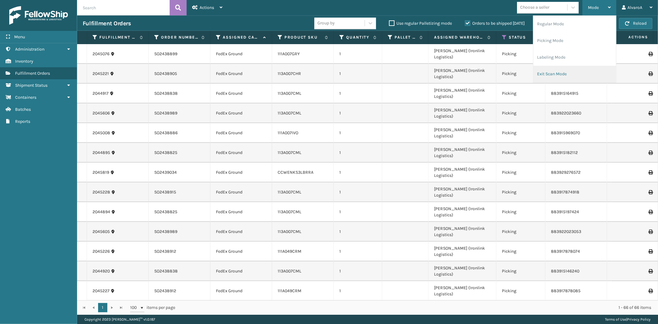
click at [548, 70] on li "Exit Scan Mode" at bounding box center [574, 74] width 83 height 17
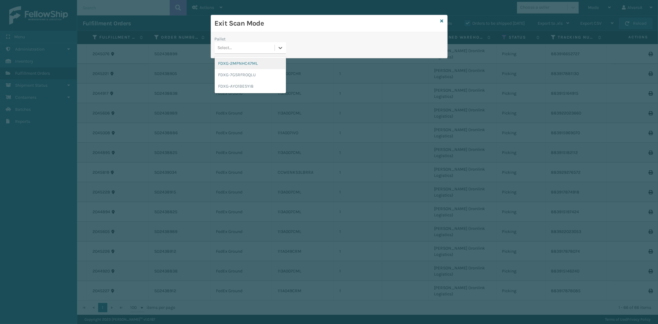
click at [274, 47] on div "Select..." at bounding box center [245, 48] width 60 height 10
click at [245, 77] on div "FDXG-7GSRFROQLU" at bounding box center [250, 74] width 71 height 11
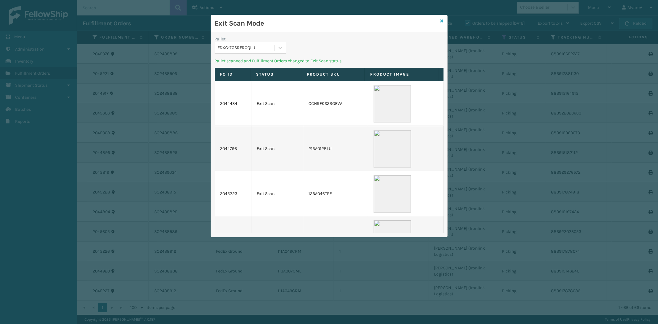
click at [442, 23] on icon at bounding box center [441, 21] width 3 height 4
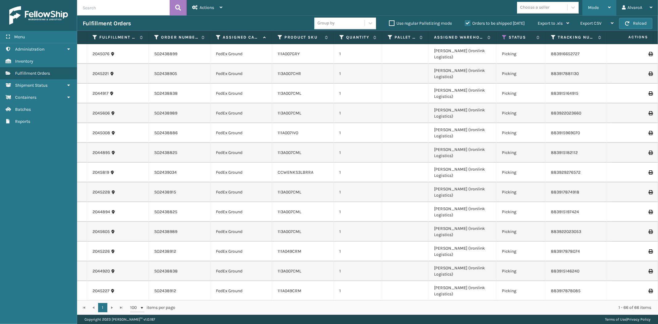
click at [599, 8] on div "Mode" at bounding box center [599, 7] width 23 height 15
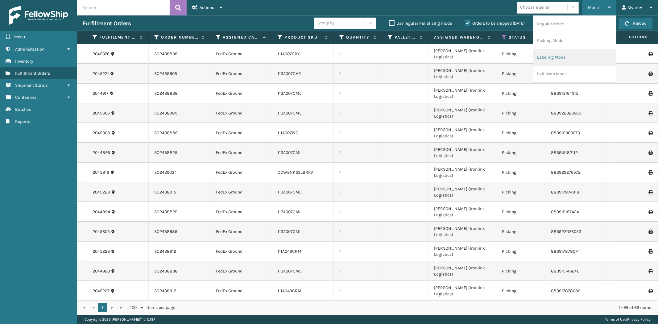
click at [542, 59] on li "Labeling Mode" at bounding box center [574, 57] width 83 height 17
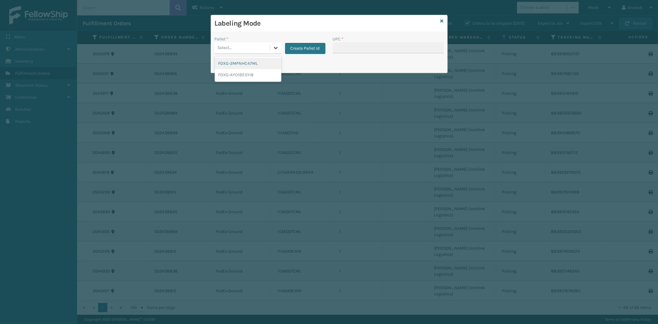
click at [271, 49] on div at bounding box center [275, 47] width 11 height 11
click at [304, 50] on button "Create Pallet Id" at bounding box center [305, 48] width 40 height 11
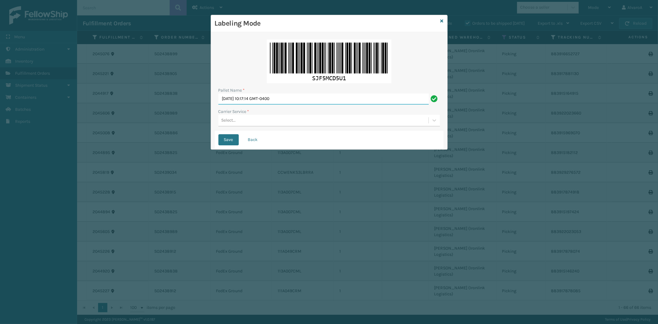
drag, startPoint x: 306, startPoint y: 96, endPoint x: 142, endPoint y: 107, distance: 164.7
click at [142, 107] on div "Labeling Mode Pallet Name * [DATE] 10:17:14 GMT-0400 Carrier Service * Select..…" at bounding box center [329, 162] width 658 height 324
type input "l"
type input "LPN 503316 #1"
click at [228, 123] on div "Select..." at bounding box center [228, 120] width 14 height 6
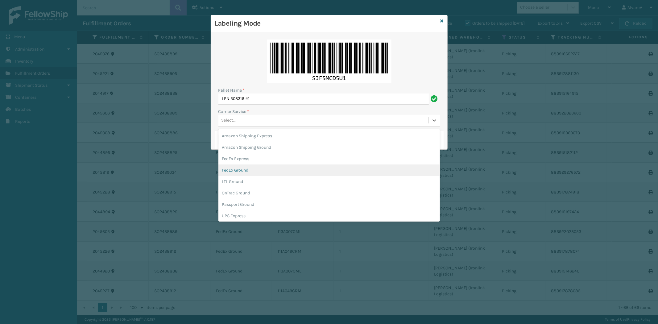
click at [239, 167] on div "FedEx Ground" at bounding box center [328, 169] width 221 height 11
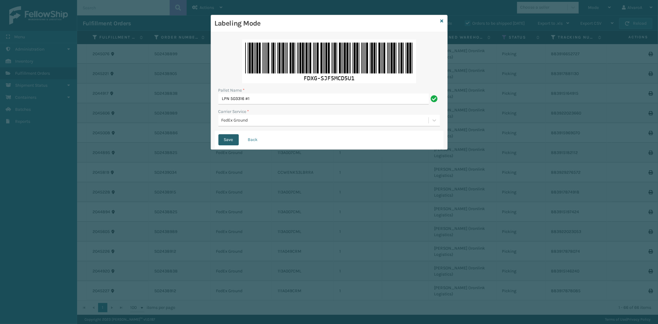
click at [235, 141] on button "Save" at bounding box center [228, 139] width 20 height 11
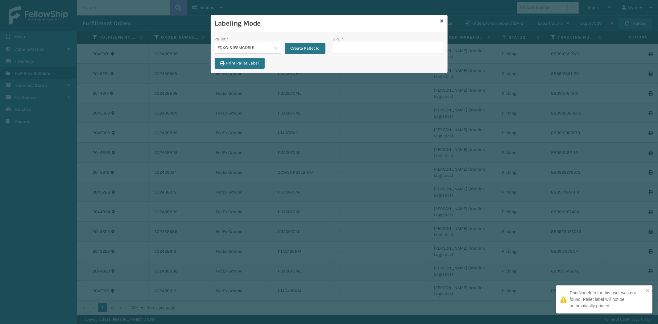
click at [361, 51] on input "UPC *" at bounding box center [388, 47] width 111 height 11
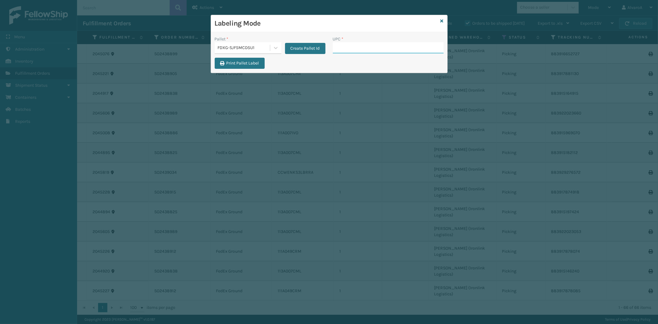
paste input "113A007CHR"
type input "113A007CHR"
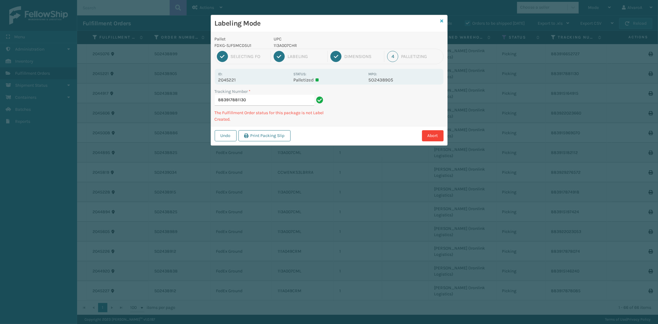
click at [442, 21] on icon at bounding box center [441, 21] width 3 height 4
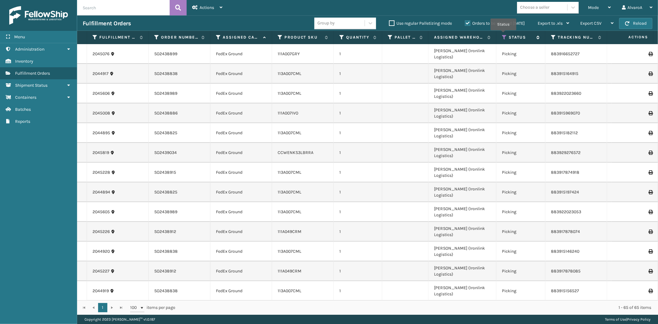
click at [503, 35] on icon at bounding box center [504, 38] width 5 height 6
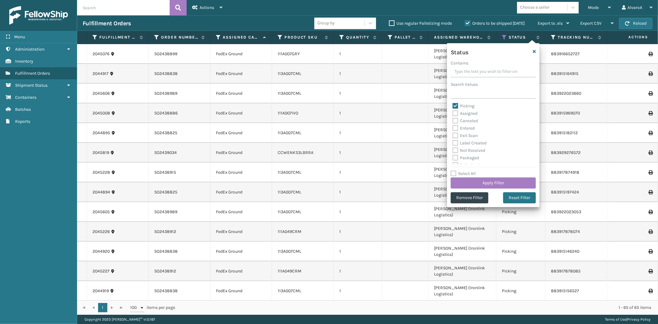
click at [459, 104] on label "Picking" at bounding box center [463, 105] width 22 height 5
click at [453, 104] on input "Picking" at bounding box center [452, 104] width 0 height 4
checkbox input "false"
click at [471, 130] on label "Palletized" at bounding box center [465, 130] width 27 height 5
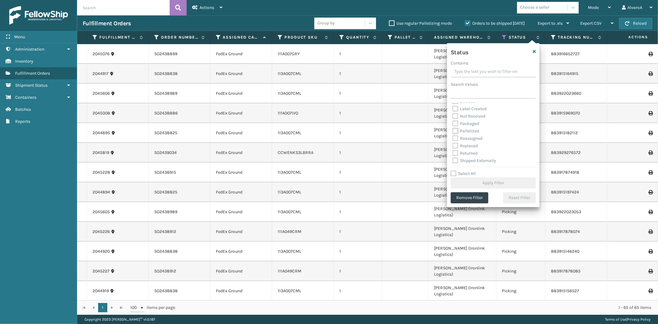
click at [453, 130] on input "Palletized" at bounding box center [452, 129] width 0 height 4
checkbox input "true"
click at [471, 183] on button "Apply Filter" at bounding box center [492, 182] width 85 height 11
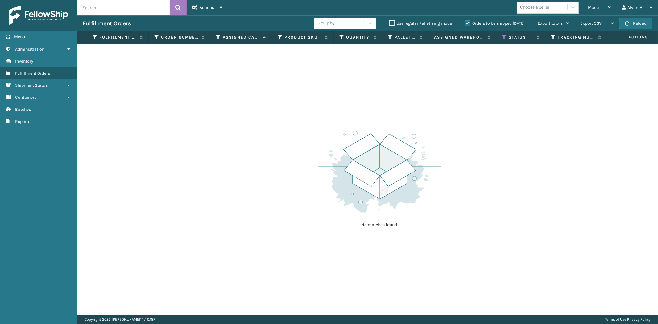
click at [466, 21] on label "Orders to be shipped [DATE]" at bounding box center [495, 23] width 60 height 5
click at [465, 21] on input "Orders to be shipped [DATE]" at bounding box center [465, 22] width 0 height 4
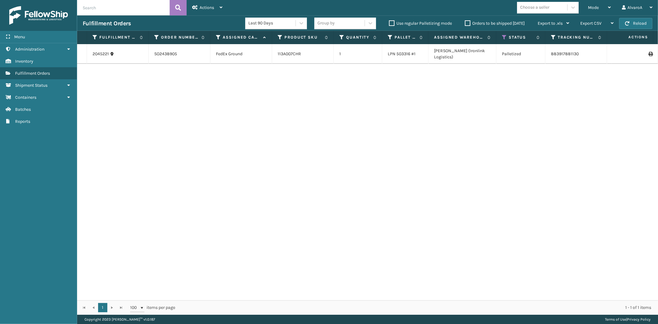
click at [648, 53] on icon at bounding box center [650, 54] width 4 height 4
click at [595, 8] on span "Mode" at bounding box center [593, 7] width 11 height 5
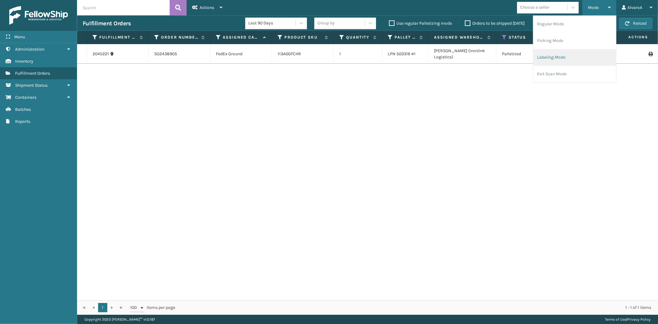
click at [569, 59] on li "Labeling Mode" at bounding box center [574, 57] width 83 height 17
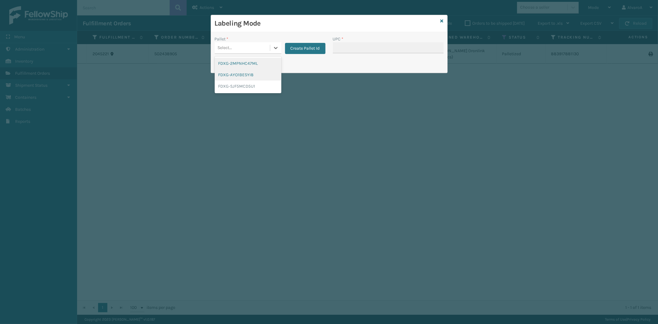
drag, startPoint x: 273, startPoint y: 51, endPoint x: 232, endPoint y: 79, distance: 49.3
click at [269, 55] on div "Pallet * option FDXG-2MPNHC47ML focused, 1 of 3. 3 results available. Use Up an…" at bounding box center [270, 47] width 118 height 22
click at [232, 84] on div "FDXG-SJF5MCD5U1" at bounding box center [248, 85] width 67 height 11
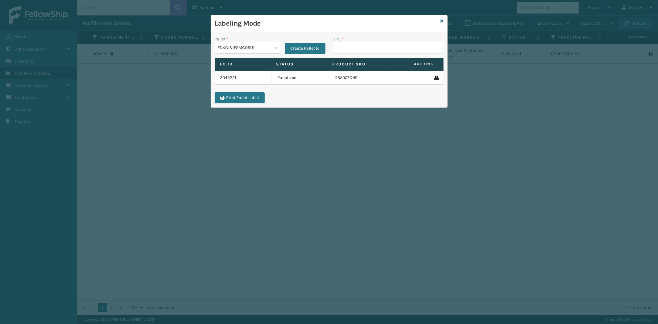
click at [361, 50] on input "UPC *" at bounding box center [388, 47] width 111 height 11
paste input "CCHRFKS3M26BRRA"
type input "CCHRFKS3M26BRRA"
paste input "111A049CRM"
type input "111A049CRM"
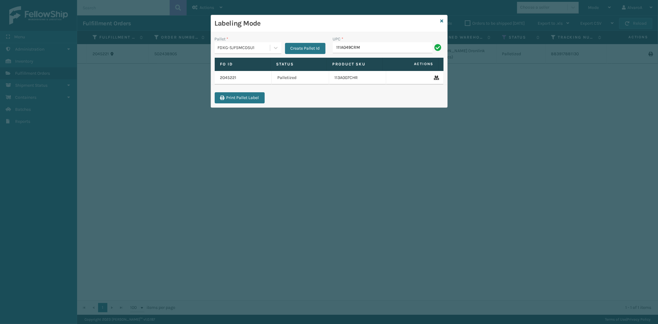
type input "111A049CRM"
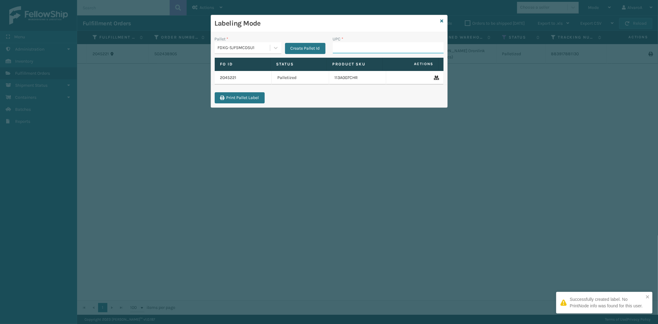
paste input "113A007CML"
type input "113A007CML"
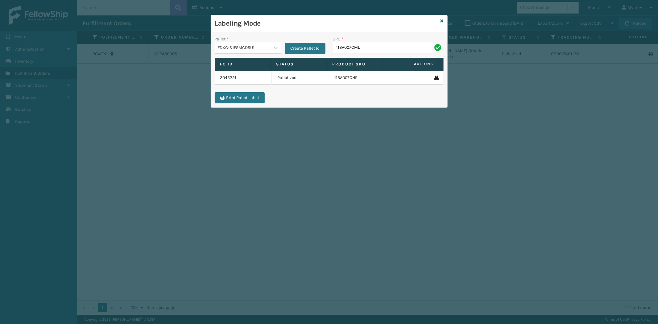
type input "113A007CML"
paste input "113A007CML"
type input "113A007CML"
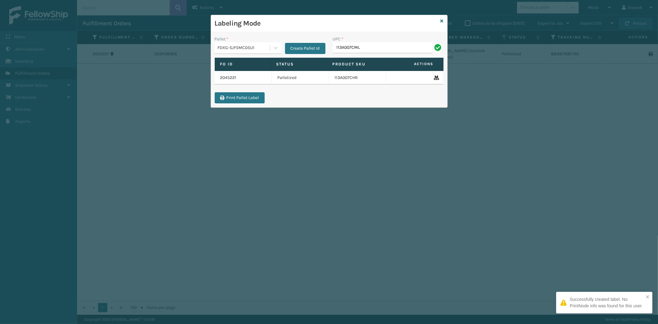
type input "113A007CML"
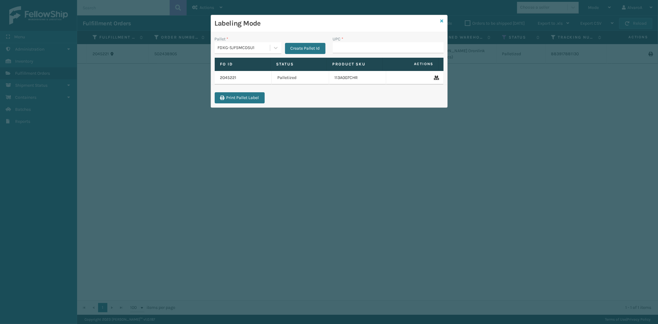
click at [440, 20] on icon at bounding box center [441, 21] width 3 height 4
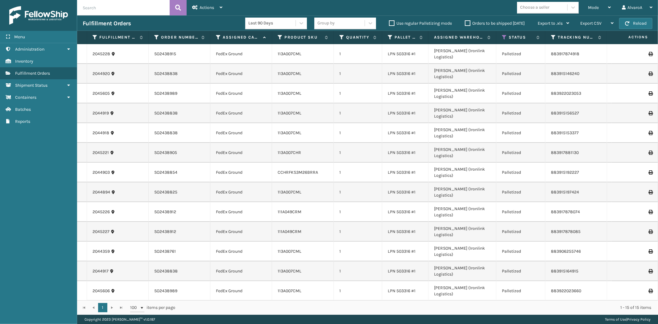
click at [648, 111] on icon at bounding box center [650, 113] width 4 height 4
click at [592, 4] on div "Mode" at bounding box center [599, 7] width 23 height 15
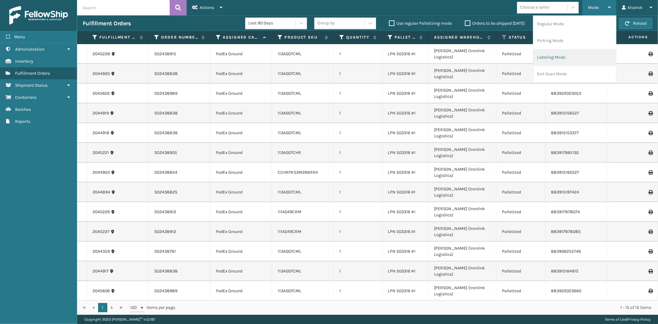
click at [563, 62] on li "Labeling Mode" at bounding box center [574, 57] width 83 height 17
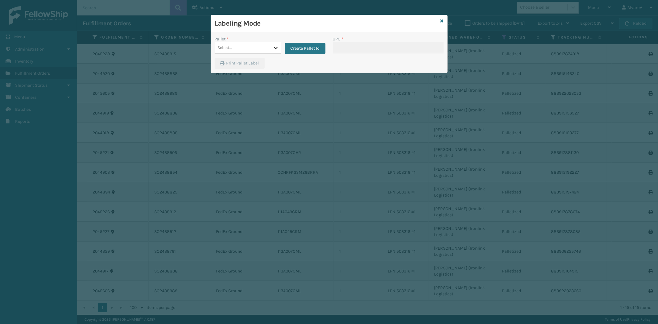
click at [278, 51] on icon at bounding box center [276, 48] width 6 height 6
click at [229, 82] on div "FDXG-SJF5MCD5U1" at bounding box center [248, 85] width 67 height 11
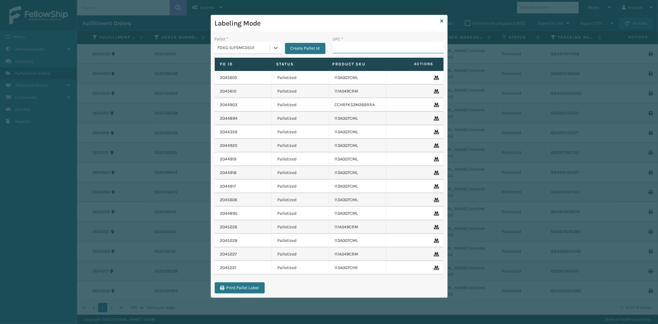
click at [353, 50] on input "UPC *" at bounding box center [388, 47] width 111 height 11
click at [300, 52] on button "Create Pallet Id" at bounding box center [305, 48] width 40 height 11
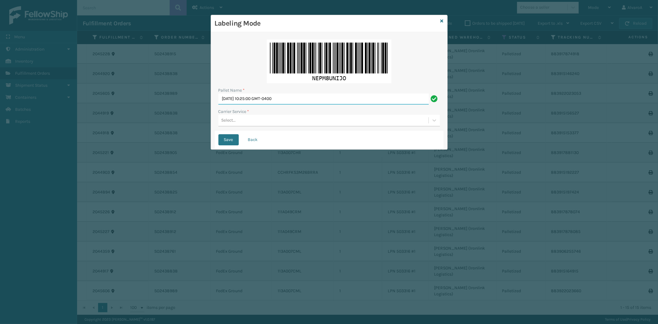
drag, startPoint x: 299, startPoint y: 103, endPoint x: 191, endPoint y: 136, distance: 112.9
click at [191, 136] on div "Labeling Mode Pallet Name * [DATE] 10:25:00 GMT-0400 Carrier Service * Select..…" at bounding box center [329, 162] width 658 height 324
paste input "503312"
type input "LPN 503312#1"
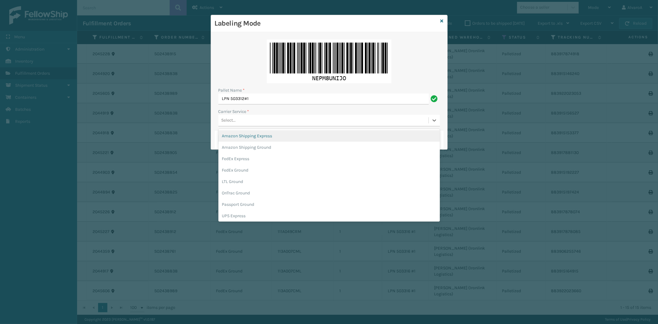
click at [224, 115] on div "Select..." at bounding box center [323, 120] width 210 height 10
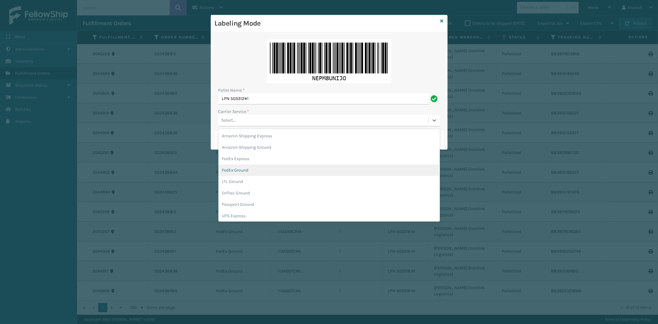
click at [227, 167] on div "FedEx Ground" at bounding box center [328, 169] width 221 height 11
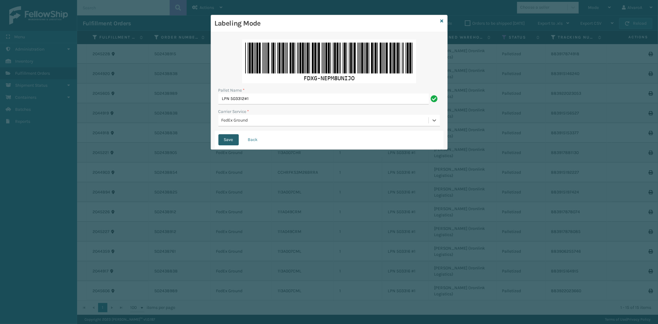
click at [229, 137] on button "Save" at bounding box center [228, 139] width 20 height 11
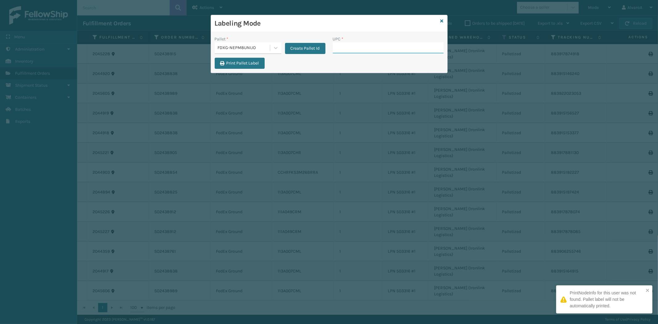
paste input "111A049BLU"
type input "111A049BLU"
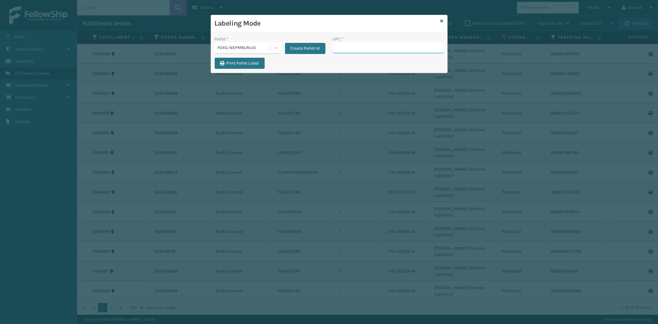
paste input "CCHRFKS1M26BRRA"
type input "CCHRFKS1M26BRRA"
type input "CCWENKS3LBRRA"
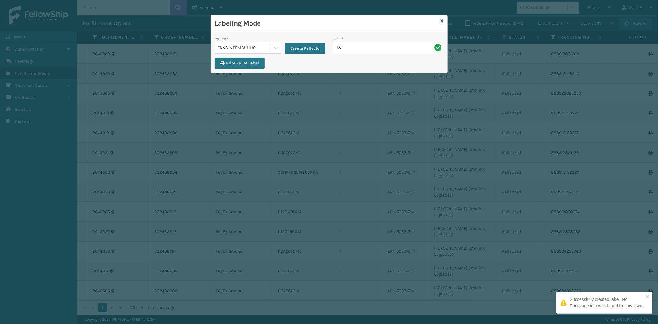
type input "RCPSDM2616"
click at [440, 20] on icon at bounding box center [441, 21] width 3 height 4
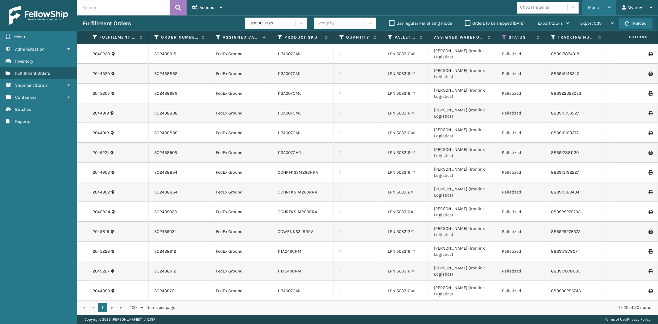
click at [587, 9] on div "Mode Regular Mode Picking Mode Labeling Mode Exit Scan Mode" at bounding box center [599, 7] width 34 height 15
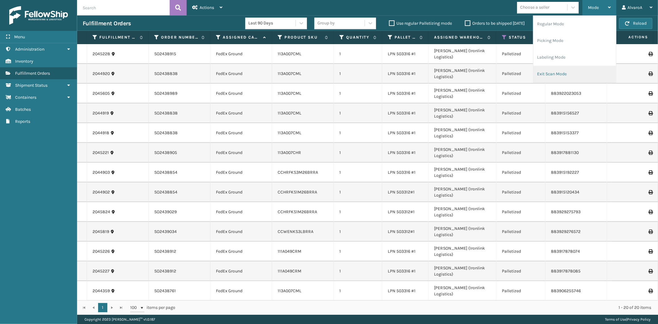
click at [556, 70] on li "Exit Scan Mode" at bounding box center [574, 74] width 83 height 17
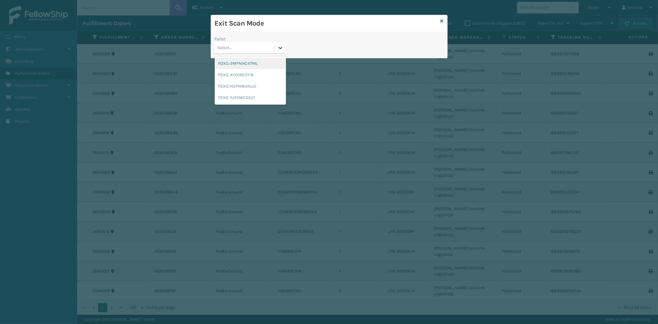
click at [279, 46] on icon at bounding box center [280, 48] width 6 height 6
click at [247, 90] on div "FDXG-NEPM8UNIJO" at bounding box center [250, 85] width 71 height 11
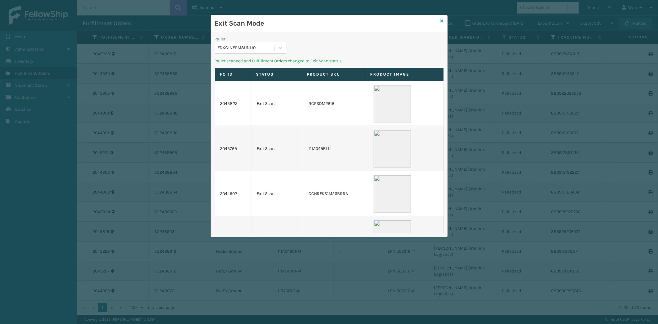
click at [442, 20] on icon at bounding box center [441, 21] width 3 height 4
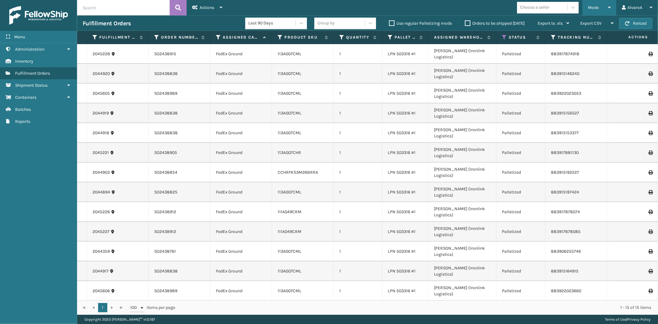
click at [604, 13] on div "Mode" at bounding box center [599, 7] width 23 height 15
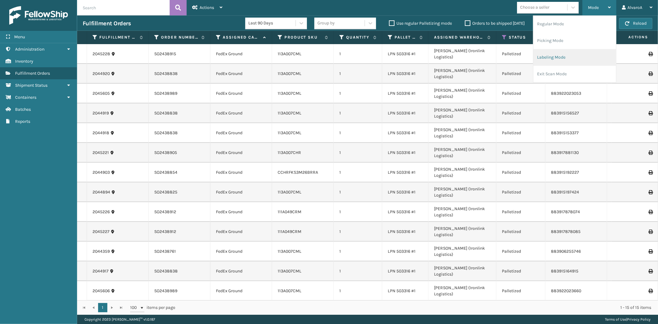
click at [545, 63] on li "Labeling Mode" at bounding box center [574, 57] width 83 height 17
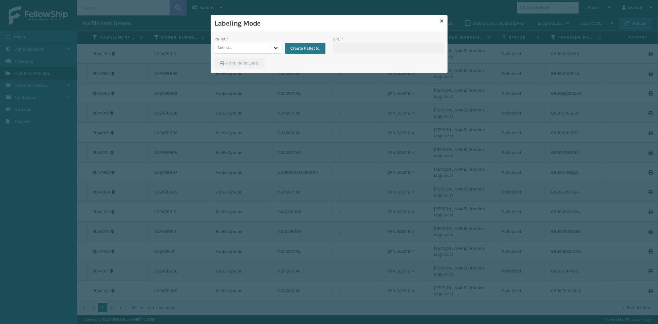
click at [274, 47] on icon at bounding box center [276, 48] width 4 height 2
click at [241, 91] on div "FDXG-SJF5MCD5U1" at bounding box center [248, 85] width 67 height 11
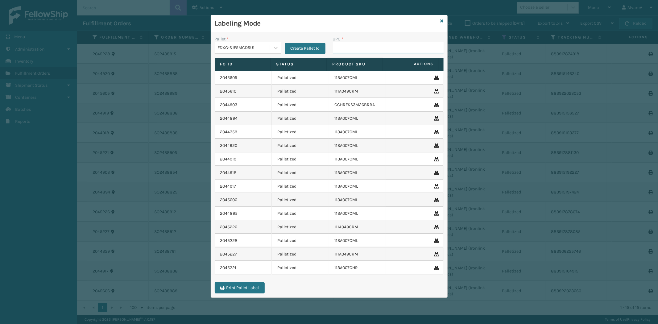
drag, startPoint x: 356, startPoint y: 47, endPoint x: 359, endPoint y: 44, distance: 3.7
click at [356, 47] on input "UPC *" at bounding box center [388, 47] width 111 height 11
type input "111A007GRY"
click at [442, 22] on icon at bounding box center [441, 21] width 3 height 4
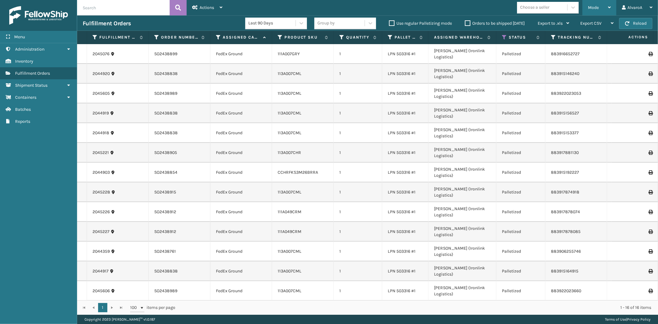
click at [597, 8] on span "Mode" at bounding box center [593, 7] width 11 height 5
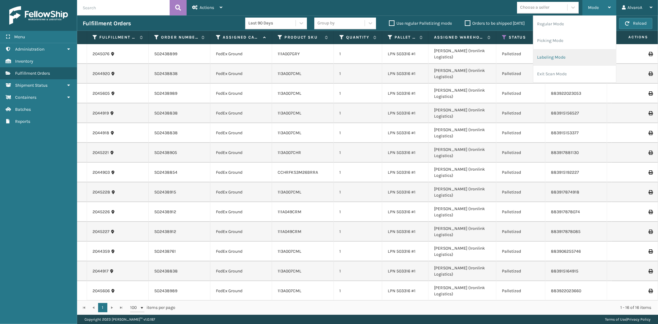
click at [570, 55] on li "Labeling Mode" at bounding box center [574, 57] width 83 height 17
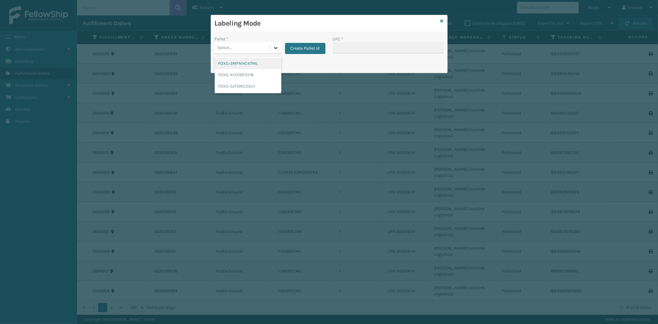
click at [273, 44] on div at bounding box center [275, 47] width 11 height 11
drag, startPoint x: 250, startPoint y: 82, endPoint x: 319, endPoint y: 56, distance: 73.9
click at [250, 81] on div "FDXG-SJF5MCD5U1" at bounding box center [248, 85] width 67 height 11
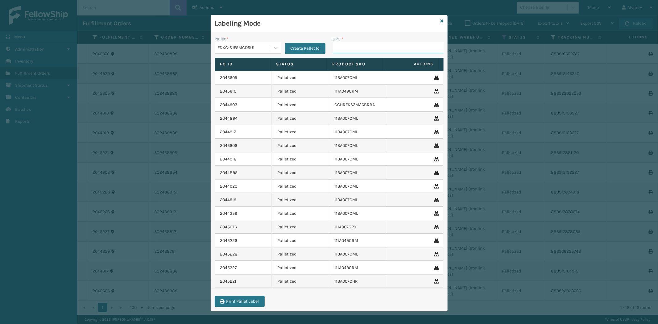
click at [373, 46] on input "UPC *" at bounding box center [388, 47] width 111 height 11
paste input "111A049BLU"
type input "111A049BLU"
paste input "114A063OAT"
type input "114A063OAT"
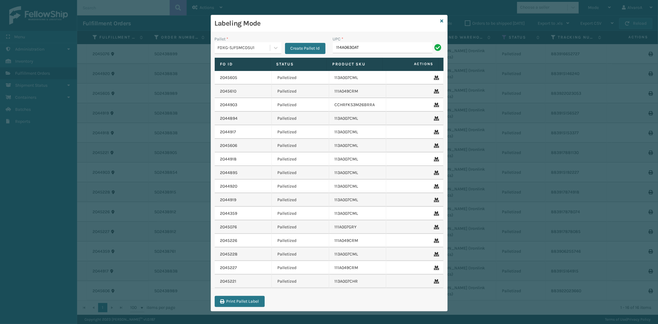
type input "114A063OAT"
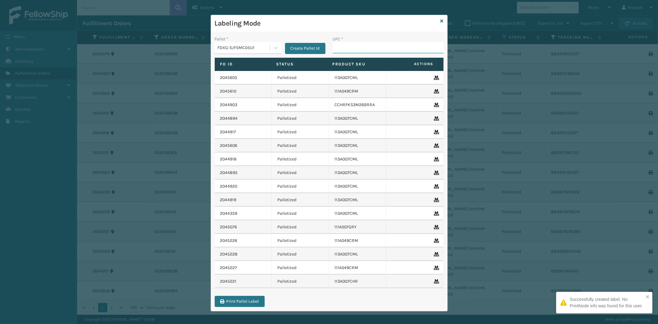
paste input "CCHRFKS3M26DGRA"
type input "CCHRFKS3M26DGRA"
paste input "114A063NVY"
type input "114A063NVY"
paste input "111A007IVO"
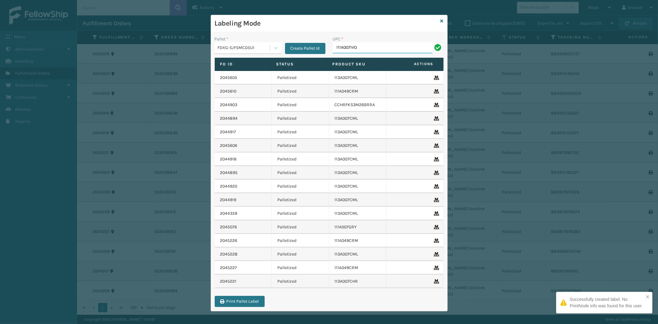
type input "111A007IVO"
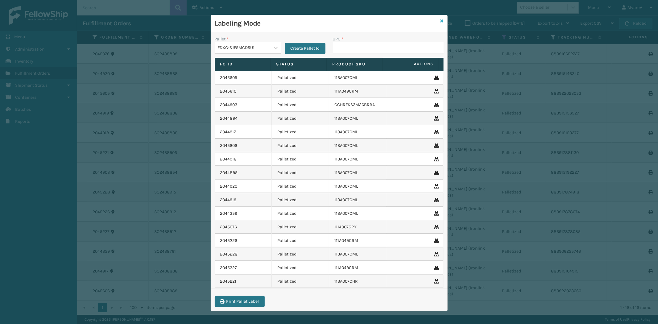
click at [440, 21] on icon at bounding box center [441, 21] width 3 height 4
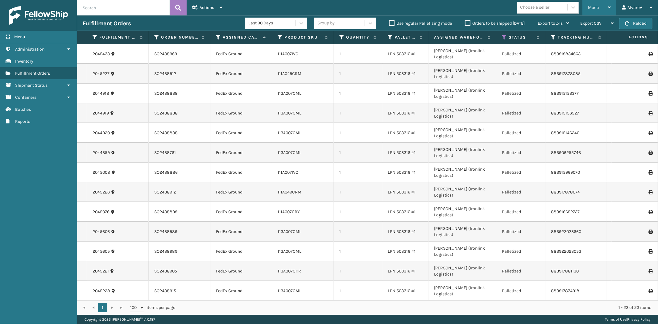
click at [612, 10] on div "Mode Regular Mode Picking Mode Labeling Mode Exit Scan Mode" at bounding box center [599, 7] width 34 height 15
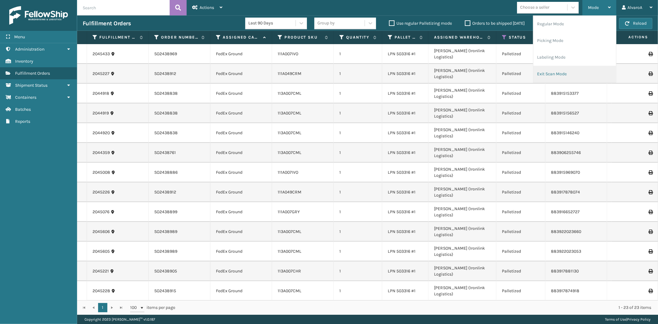
click at [569, 74] on li "Exit Scan Mode" at bounding box center [574, 74] width 83 height 17
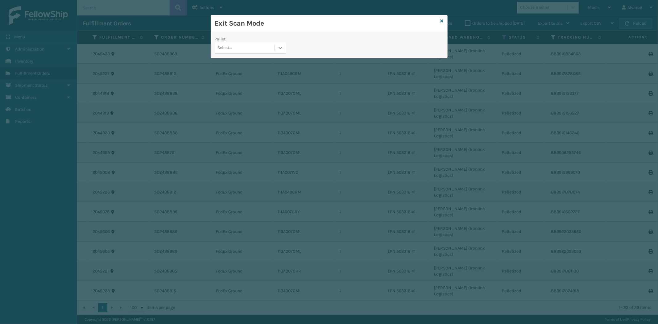
click at [278, 44] on div at bounding box center [280, 47] width 11 height 11
click at [240, 90] on div "FDXG-SJF5MCD5U1" at bounding box center [250, 85] width 71 height 11
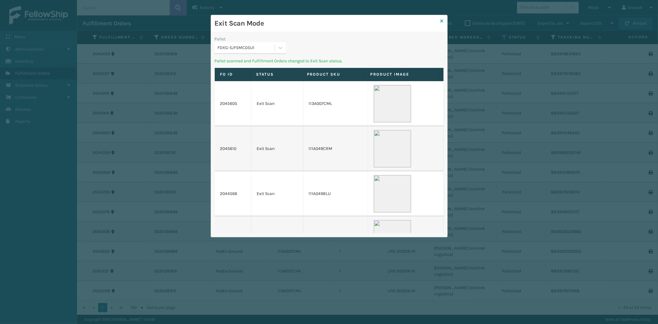
click at [441, 20] on icon at bounding box center [441, 21] width 3 height 4
